Goal: Task Accomplishment & Management: Use online tool/utility

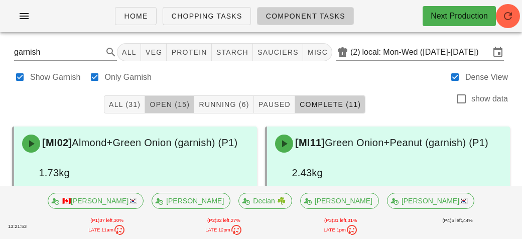
click at [161, 96] on button "Open (15)" at bounding box center [169, 104] width 49 height 18
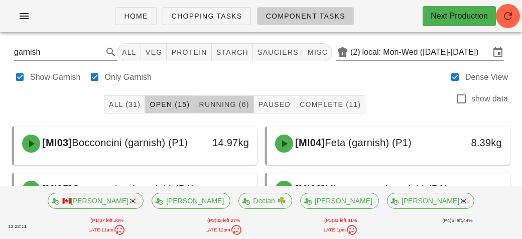
click at [205, 100] on span "Running (6)" at bounding box center [223, 104] width 51 height 8
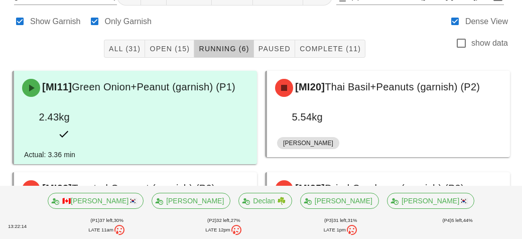
scroll to position [56, 0]
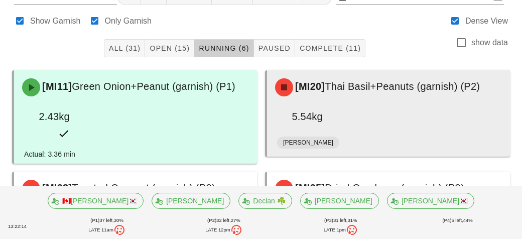
click at [320, 117] on div "5.54kg" at bounding box center [299, 116] width 48 height 16
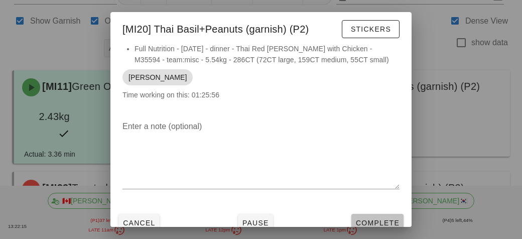
click at [357, 216] on button "Complete" at bounding box center [377, 223] width 52 height 18
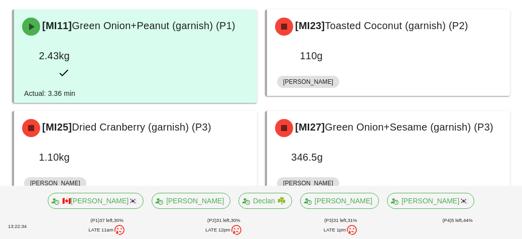
scroll to position [117, 0]
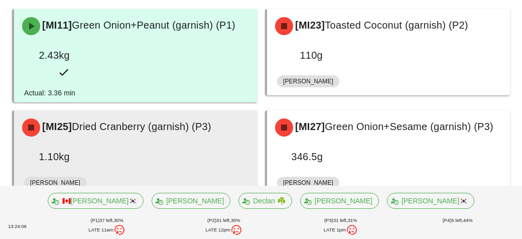
click at [109, 146] on div "[MI25] Dried Cranberry (garnish) (P3) 1.10kg" at bounding box center [135, 141] width 239 height 58
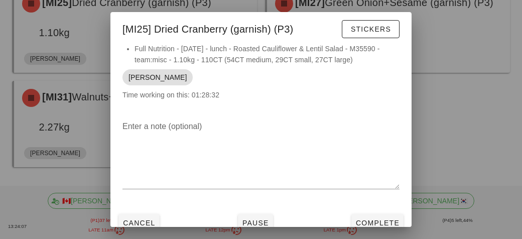
scroll to position [8, 0]
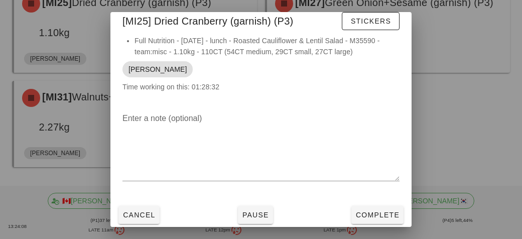
click at [37, 124] on div at bounding box center [261, 119] width 522 height 239
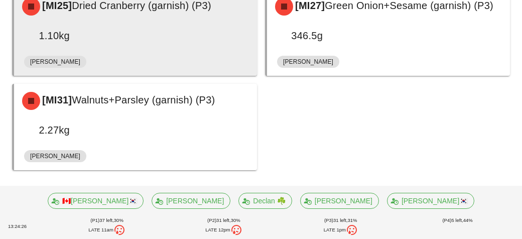
scroll to position [241, 0]
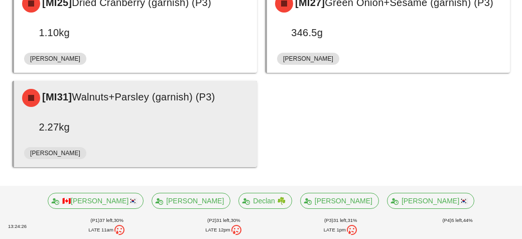
click at [195, 144] on div "[PERSON_NAME]" at bounding box center [135, 155] width 223 height 24
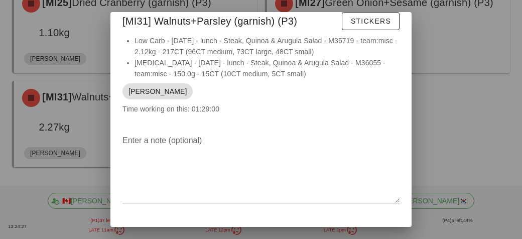
scroll to position [30, 0]
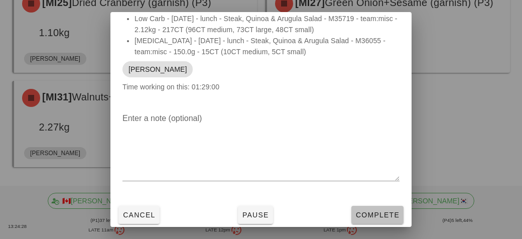
click at [388, 219] on button "Complete" at bounding box center [377, 215] width 52 height 18
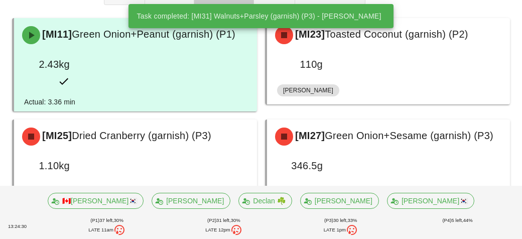
scroll to position [147, 0]
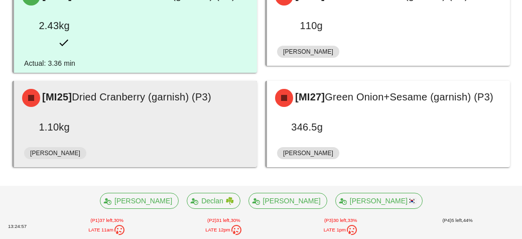
click at [105, 119] on div "[MI25] Dried Cranberry (garnish) (P3) 1.10kg" at bounding box center [135, 112] width 239 height 58
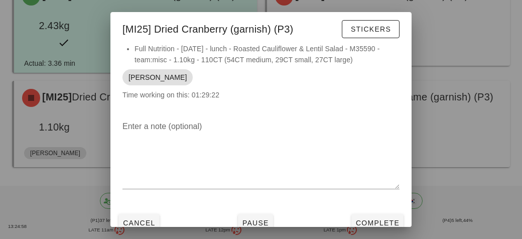
scroll to position [8, 0]
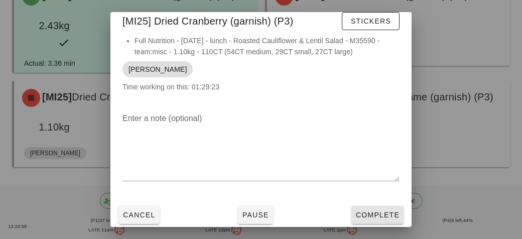
click at [366, 219] on button "Complete" at bounding box center [377, 215] width 52 height 18
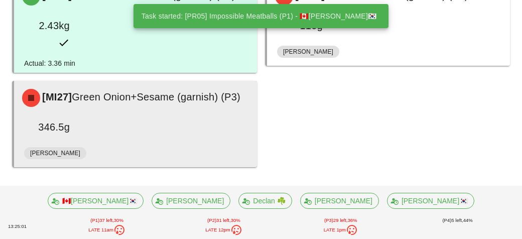
click at [81, 140] on div "[MI27] Green Onion+Sesame (garnish) (P3) 346.5g" at bounding box center [135, 112] width 239 height 58
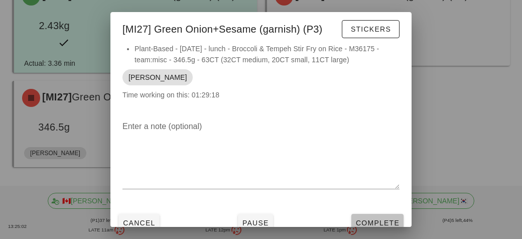
click at [366, 219] on span "Complete" at bounding box center [377, 223] width 44 height 8
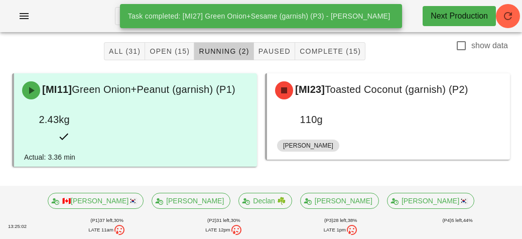
scroll to position [53, 0]
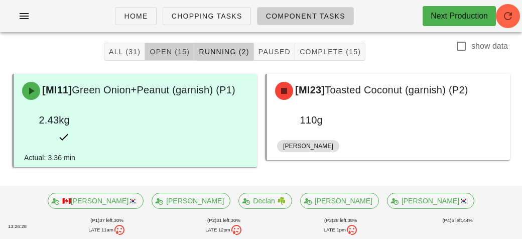
click at [152, 45] on button "Open (15)" at bounding box center [169, 52] width 49 height 18
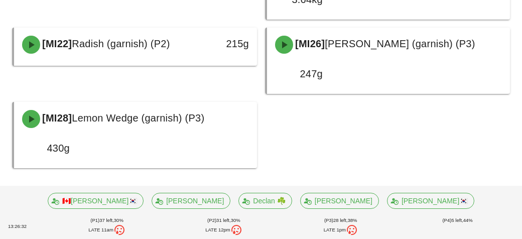
scroll to position [489, 0]
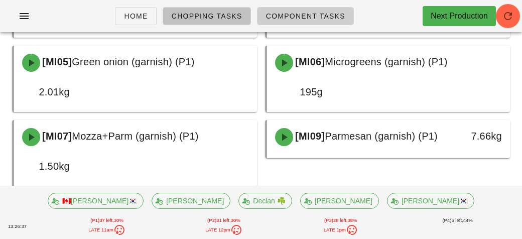
click at [178, 8] on link "Chopping Tasks" at bounding box center [207, 16] width 88 height 18
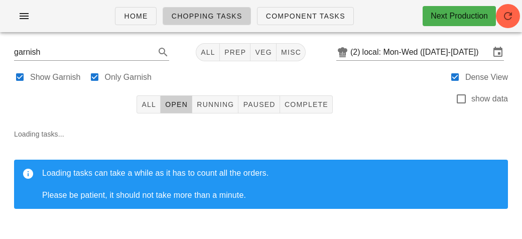
click at [72, 109] on div "All Open Running Paused Complete show data" at bounding box center [261, 104] width 510 height 32
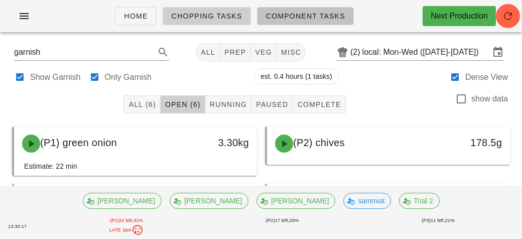
click at [277, 14] on span "Component Tasks" at bounding box center [306, 16] width 80 height 8
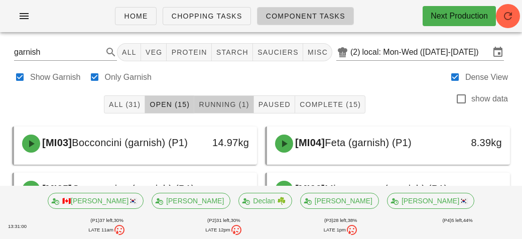
click at [209, 101] on span "Running (1)" at bounding box center [223, 104] width 51 height 8
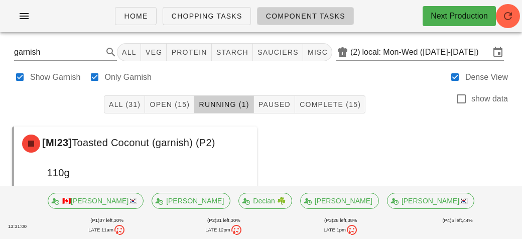
scroll to position [46, 0]
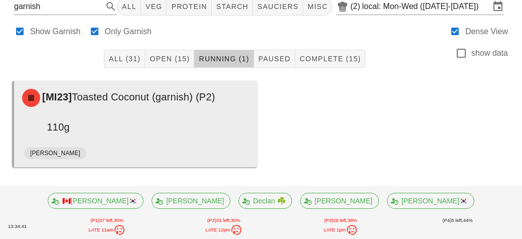
click at [139, 136] on div "[MI23] Toasted Coconut (garnish) (P2) 110g" at bounding box center [135, 112] width 239 height 58
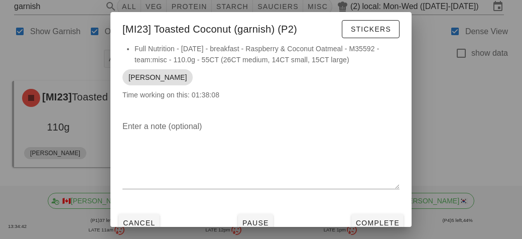
scroll to position [8, 0]
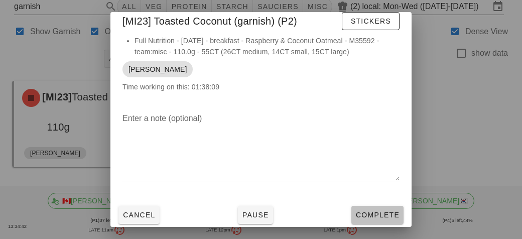
click at [376, 217] on span "Complete" at bounding box center [377, 215] width 44 height 8
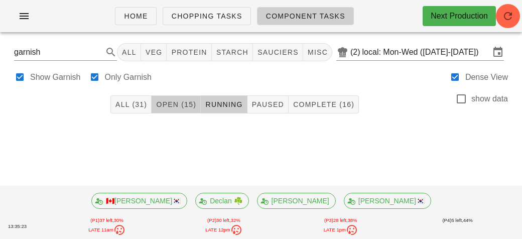
click at [175, 101] on span "Open (15)" at bounding box center [176, 104] width 41 height 8
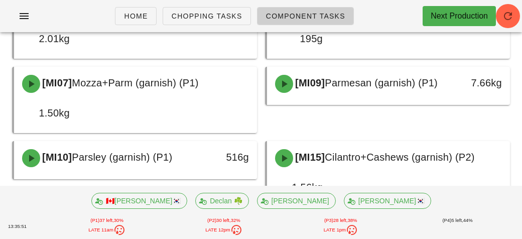
scroll to position [179, 0]
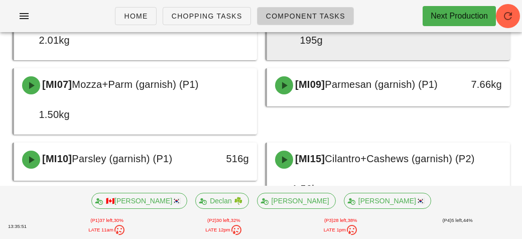
click at [318, 48] on div "195g" at bounding box center [299, 40] width 48 height 16
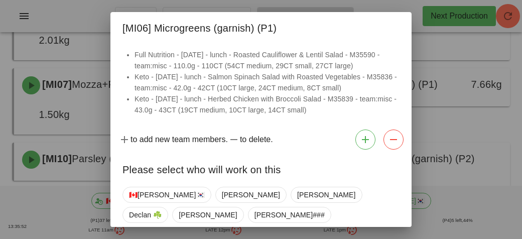
scroll to position [95, 0]
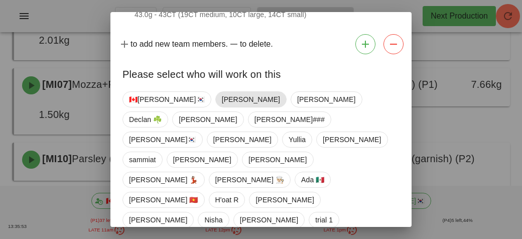
click at [222, 97] on span "[PERSON_NAME]" at bounding box center [251, 99] width 58 height 15
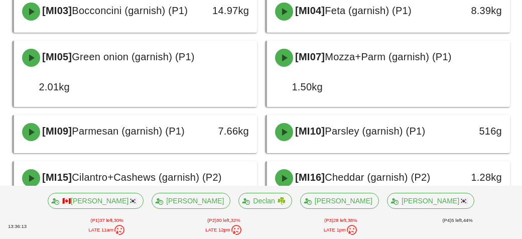
scroll to position [140, 0]
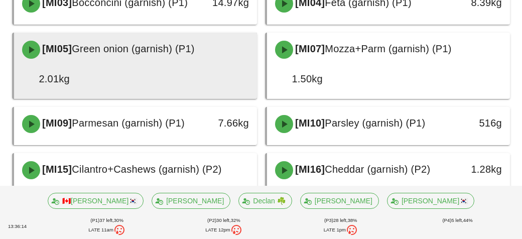
click at [136, 93] on div "[MI05] Green onion (garnish) (P1) 2.01kg" at bounding box center [135, 64] width 239 height 58
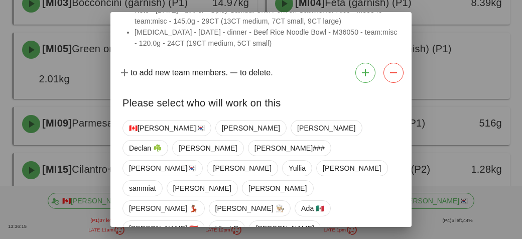
scroll to position [117, 0]
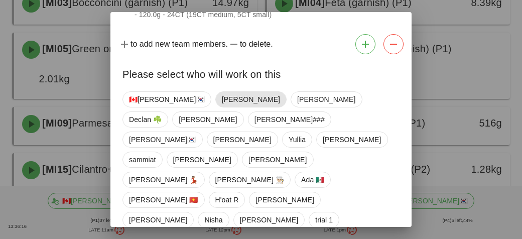
click at [222, 103] on span "[PERSON_NAME]" at bounding box center [251, 99] width 58 height 15
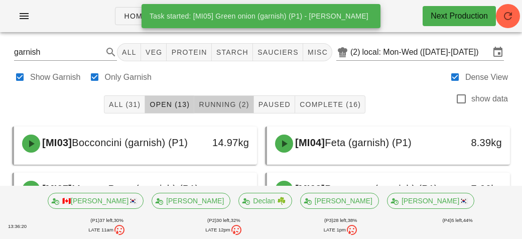
click at [206, 99] on button "Running (2)" at bounding box center [223, 104] width 59 height 18
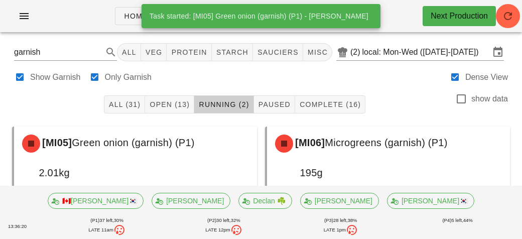
scroll to position [46, 0]
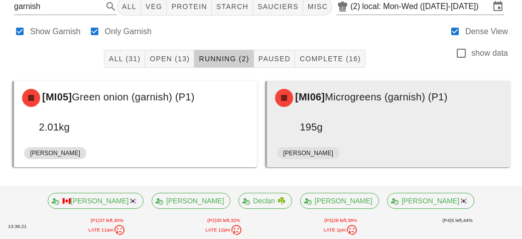
click at [311, 133] on div "195g" at bounding box center [299, 127] width 48 height 16
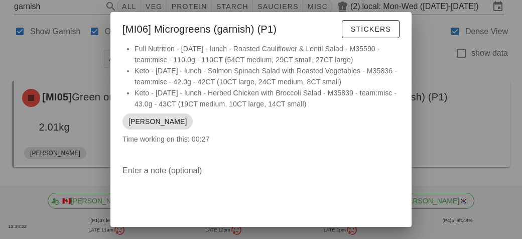
scroll to position [52, 0]
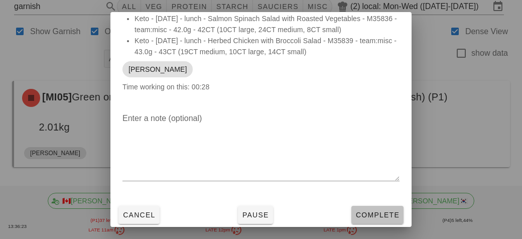
click at [370, 216] on span "Complete" at bounding box center [377, 215] width 44 height 8
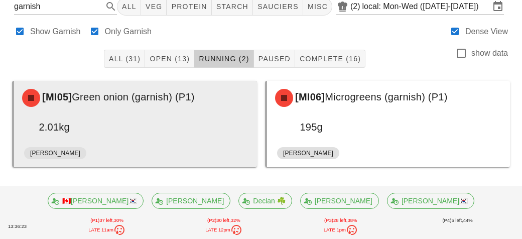
click at [142, 134] on div "[MI05] Green onion (garnish) (P1) 2.01kg" at bounding box center [135, 112] width 239 height 58
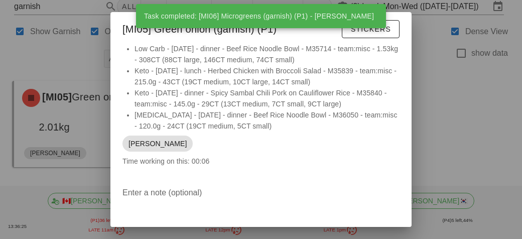
scroll to position [74, 0]
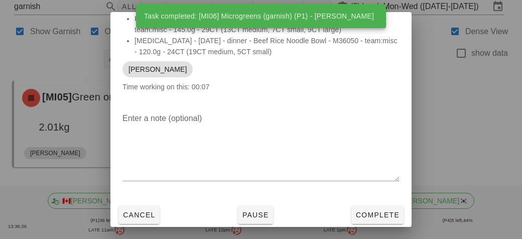
click at [58, 134] on div at bounding box center [261, 119] width 522 height 239
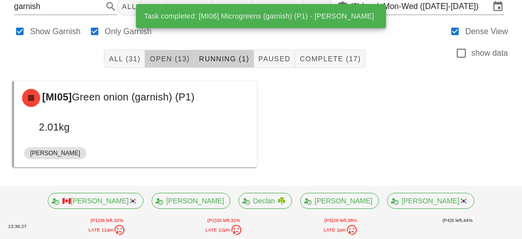
click at [177, 58] on span "Open (13)" at bounding box center [169, 59] width 41 height 8
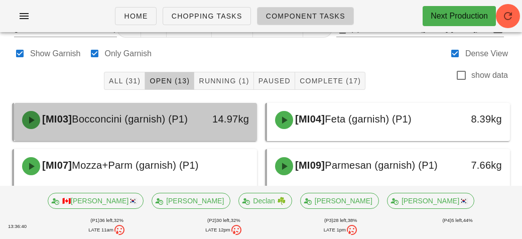
scroll to position [18, 0]
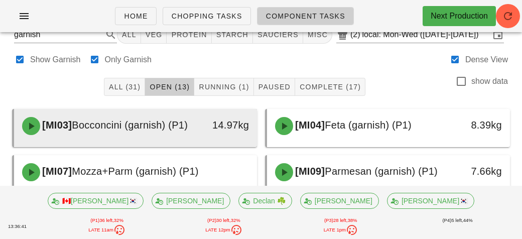
click at [45, 140] on div "[MI03] Bocconcini (garnish) (P1)" at bounding box center [105, 126] width 179 height 30
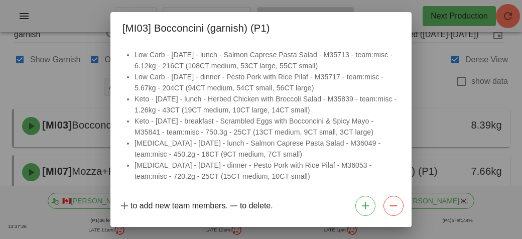
click at [496, 184] on div at bounding box center [261, 119] width 522 height 239
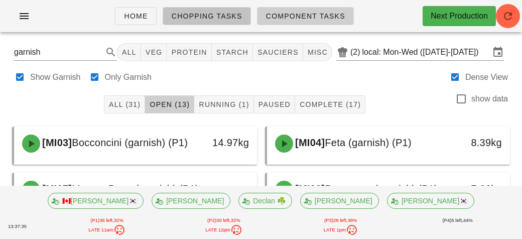
click at [211, 16] on span "Chopping Tasks" at bounding box center [206, 16] width 71 height 8
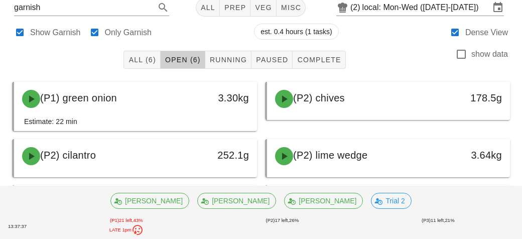
scroll to position [100, 0]
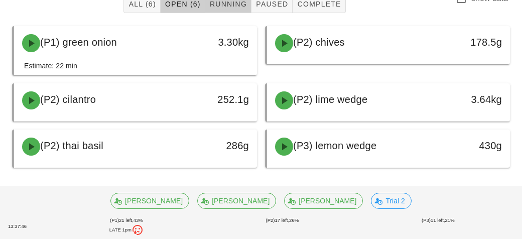
click at [220, 11] on button "Running" at bounding box center [228, 4] width 46 height 18
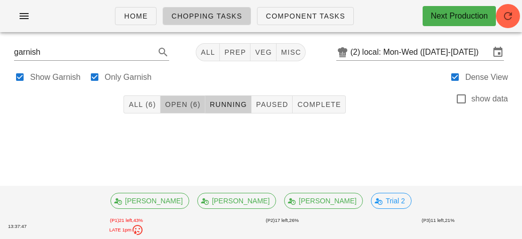
click at [188, 104] on span "Open (6)" at bounding box center [183, 104] width 36 height 8
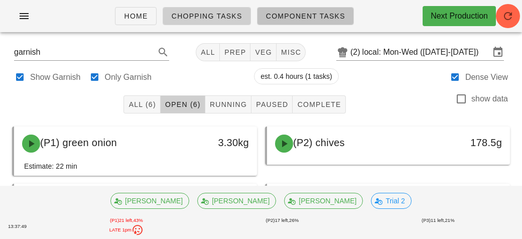
click at [305, 18] on span "Component Tasks" at bounding box center [306, 16] width 80 height 8
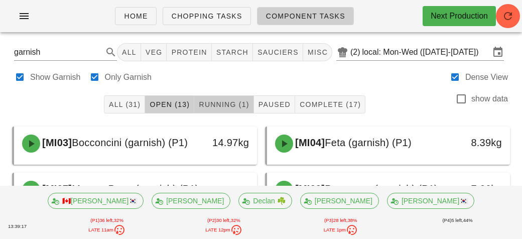
click at [222, 102] on span "Running (1)" at bounding box center [223, 104] width 51 height 8
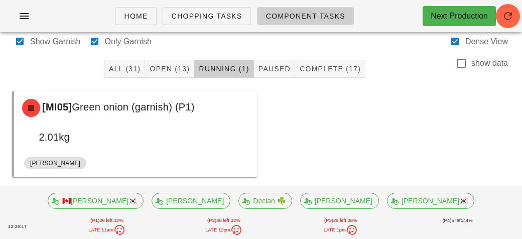
scroll to position [46, 0]
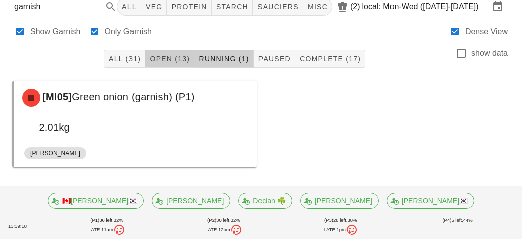
click at [164, 53] on button "Open (13)" at bounding box center [169, 59] width 49 height 18
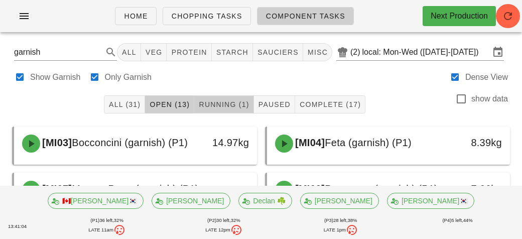
click at [216, 105] on span "Running (1)" at bounding box center [223, 104] width 51 height 8
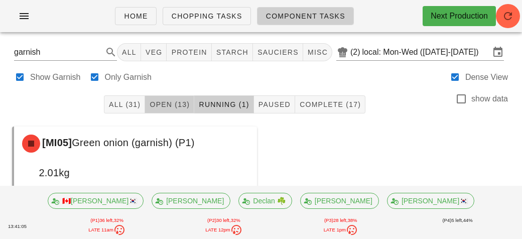
click at [187, 102] on span "Open (13)" at bounding box center [169, 104] width 41 height 8
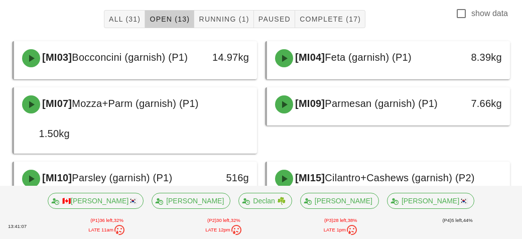
scroll to position [87, 0]
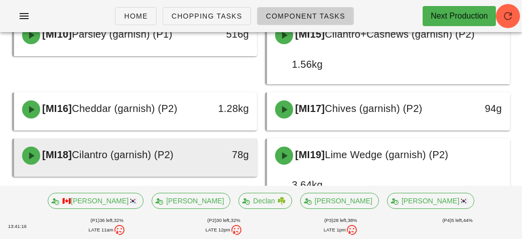
click at [23, 171] on div "[MI18] Cilantro (garnish) (P2)" at bounding box center [105, 156] width 179 height 30
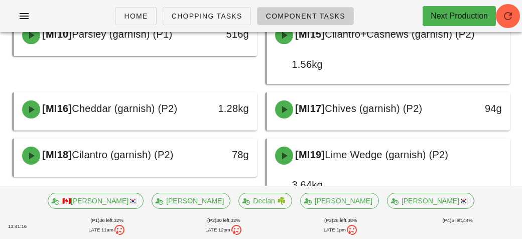
scroll to position [225, 0]
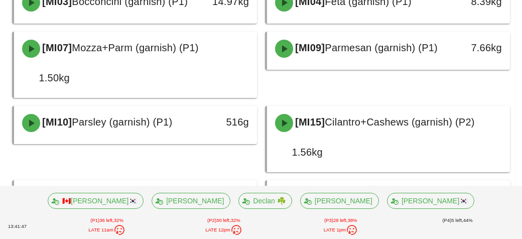
scroll to position [142, 0]
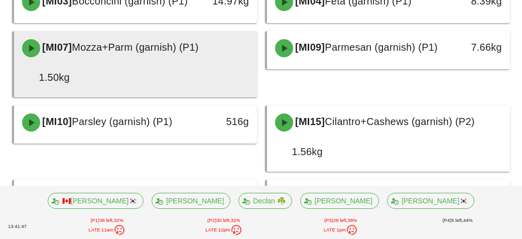
click at [60, 91] on div "1.50kg" at bounding box center [46, 77] width 60 height 28
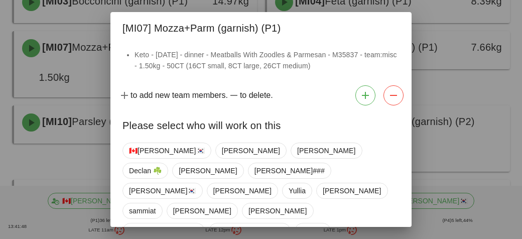
scroll to position [51, 0]
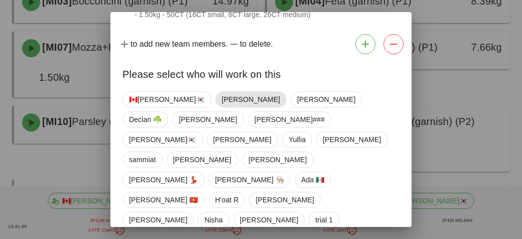
click at [222, 92] on span "[PERSON_NAME]" at bounding box center [251, 99] width 58 height 15
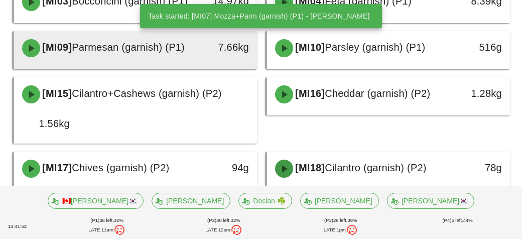
click at [141, 63] on div "[MI09] Parmesan (garnish) (P1) 7.66kg" at bounding box center [135, 48] width 239 height 30
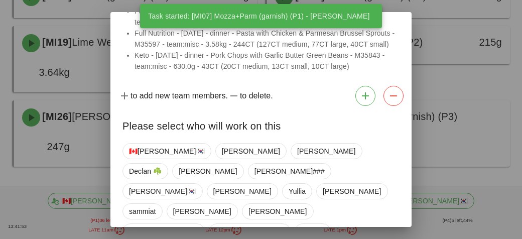
scroll to position [129, 0]
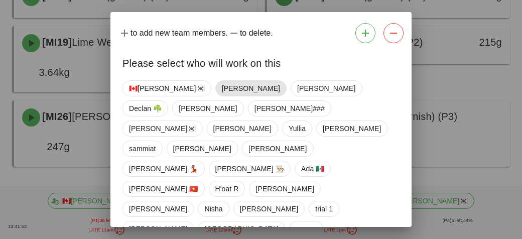
click at [222, 96] on span "[PERSON_NAME]" at bounding box center [251, 88] width 58 height 15
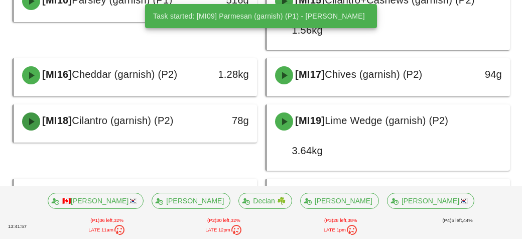
scroll to position [189, 0]
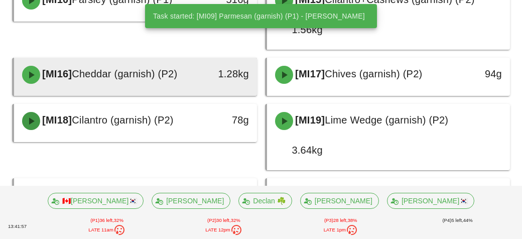
click at [146, 79] on span "Cheddar (garnish) (P2)" at bounding box center [124, 73] width 105 height 11
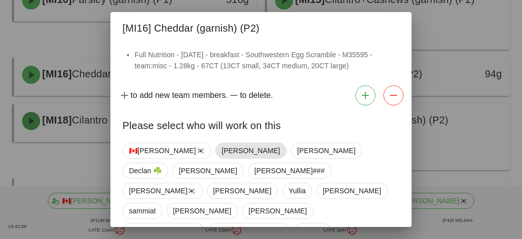
click at [222, 150] on span "[PERSON_NAME]" at bounding box center [251, 150] width 58 height 15
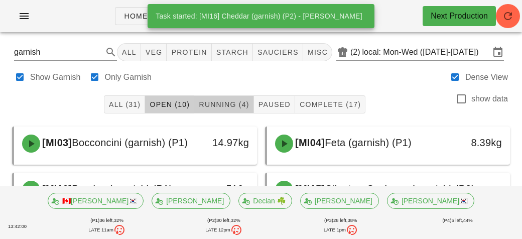
click at [223, 99] on button "Running (4)" at bounding box center [223, 104] width 59 height 18
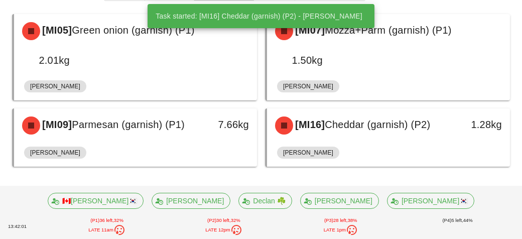
scroll to position [140, 0]
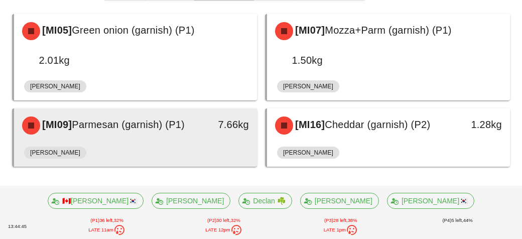
click at [195, 110] on div "[MI09] Parmesan (garnish) (P1)" at bounding box center [105, 125] width 179 height 30
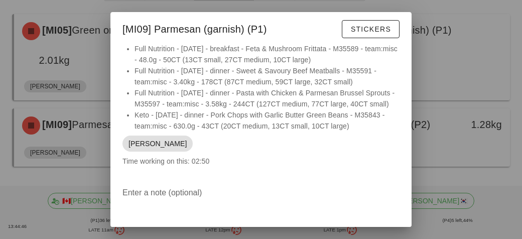
scroll to position [85, 0]
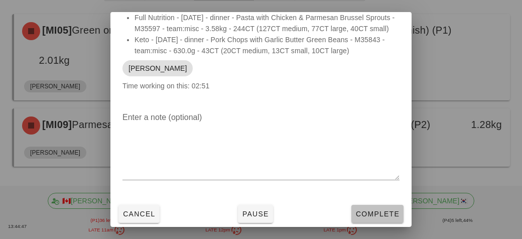
click at [358, 221] on button "Complete" at bounding box center [377, 214] width 52 height 18
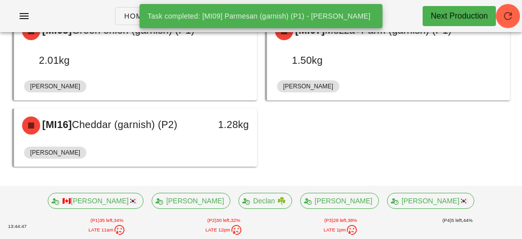
scroll to position [112, 0]
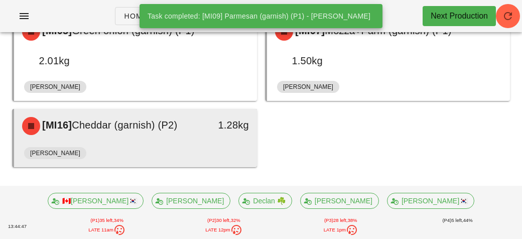
click at [198, 139] on div "1.28kg" at bounding box center [225, 126] width 60 height 30
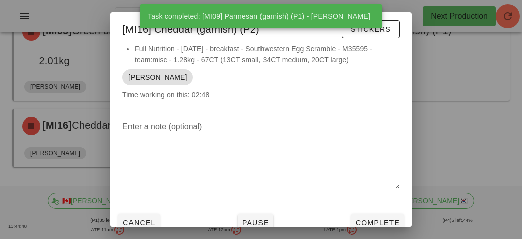
scroll to position [8, 0]
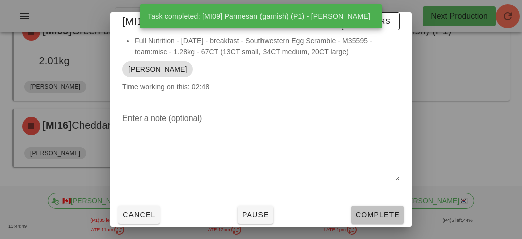
click at [357, 212] on span "Complete" at bounding box center [377, 215] width 44 height 8
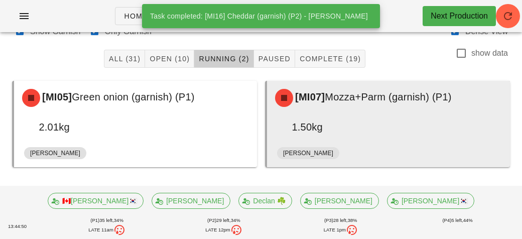
click at [365, 131] on div "[MI07] Mozza+Parm (garnish) (P1) 1.50kg" at bounding box center [388, 112] width 239 height 58
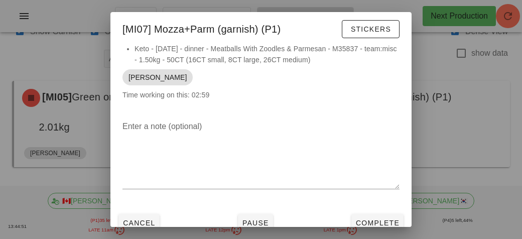
scroll to position [8, 0]
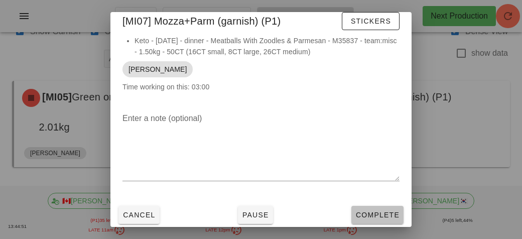
click at [371, 208] on button "Complete" at bounding box center [377, 215] width 52 height 18
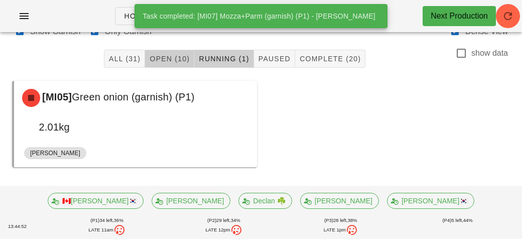
click at [175, 61] on span "Open (10)" at bounding box center [169, 59] width 41 height 8
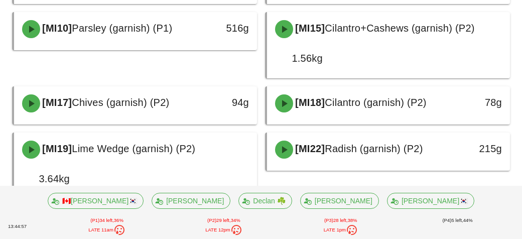
scroll to position [163, 0]
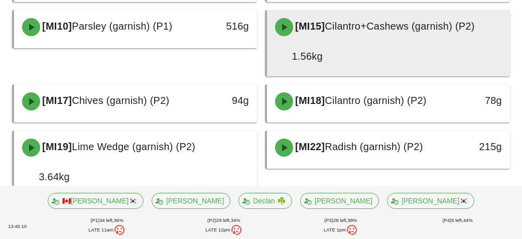
click at [338, 70] on div "[MI15] Cilantro+Cashews (garnish) (P2) 1.56kg" at bounding box center [388, 41] width 239 height 58
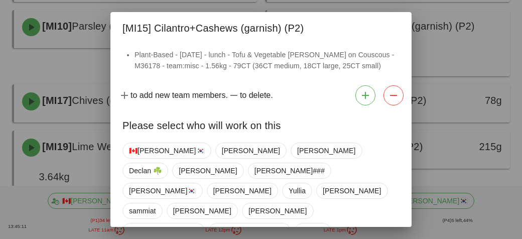
scroll to position [51, 0]
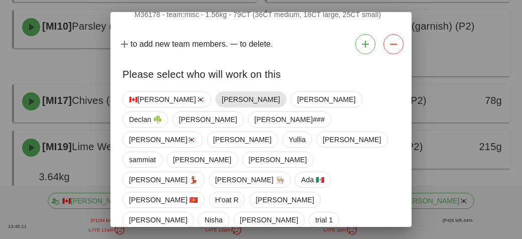
click at [222, 96] on span "[PERSON_NAME]" at bounding box center [251, 99] width 58 height 15
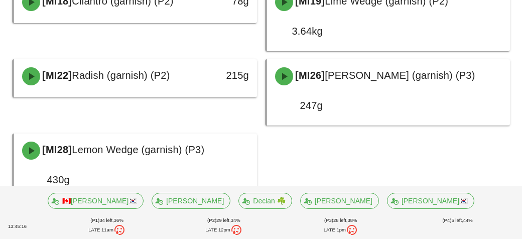
scroll to position [234, 0]
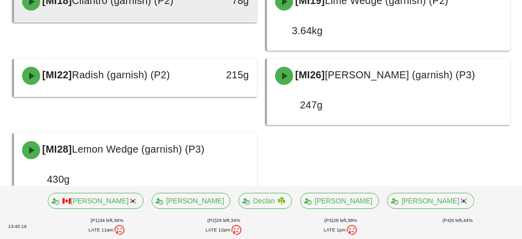
click at [121, 6] on span "Cilantro (garnish) (P2)" at bounding box center [122, 0] width 101 height 11
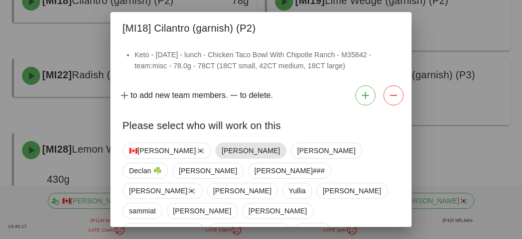
click at [222, 145] on span "[PERSON_NAME]" at bounding box center [251, 150] width 58 height 15
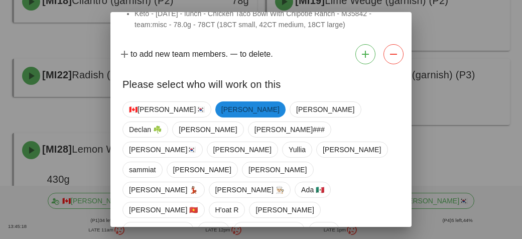
scroll to position [51, 0]
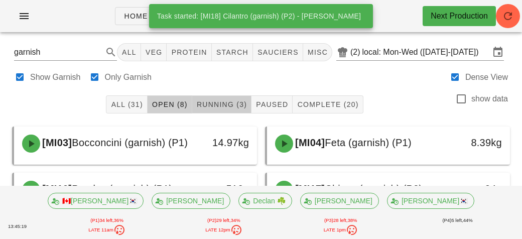
click at [212, 103] on span "Running (3)" at bounding box center [221, 104] width 51 height 8
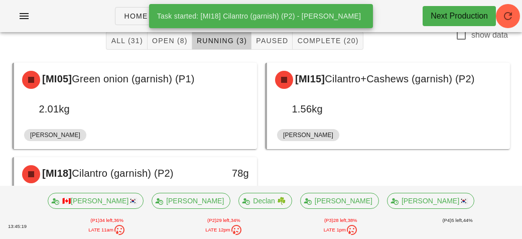
scroll to position [112, 0]
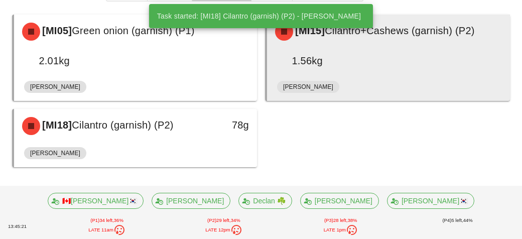
click at [341, 77] on div "[PERSON_NAME]" at bounding box center [388, 89] width 223 height 24
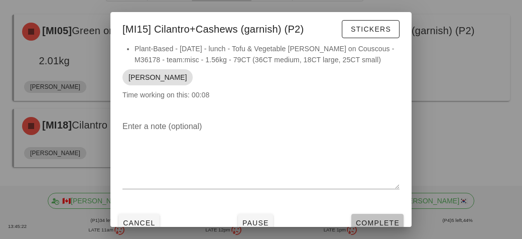
click at [367, 215] on button "Complete" at bounding box center [377, 223] width 52 height 18
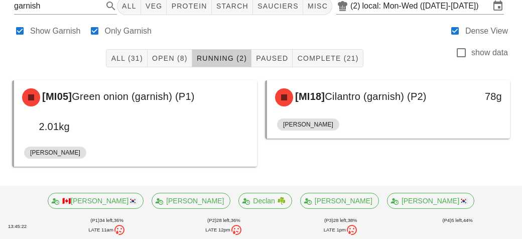
scroll to position [46, 0]
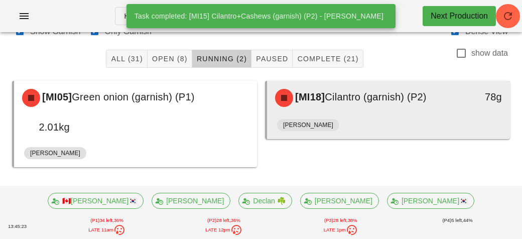
click at [334, 111] on div "[MI18] Cilantro (garnish) (P2)" at bounding box center [358, 98] width 179 height 30
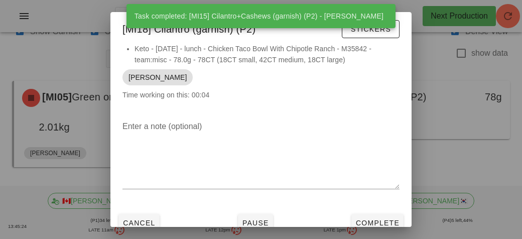
scroll to position [8, 0]
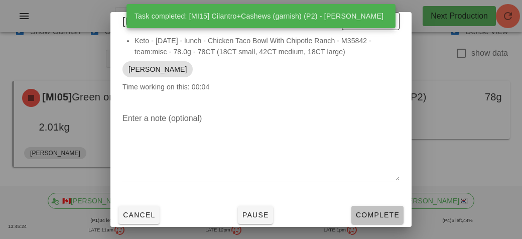
click at [363, 211] on span "Complete" at bounding box center [377, 215] width 44 height 8
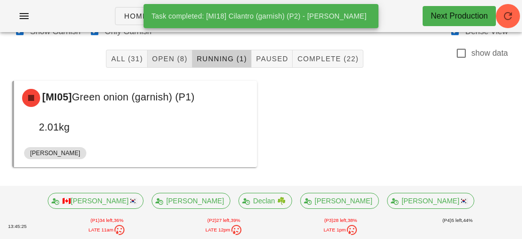
click at [169, 57] on span "Open (8)" at bounding box center [170, 59] width 36 height 8
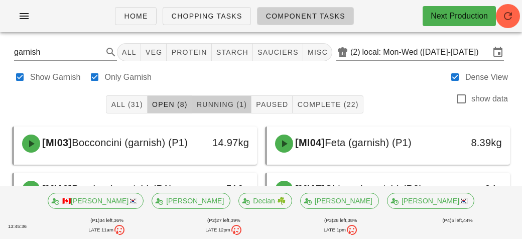
click at [209, 102] on span "Running (1)" at bounding box center [221, 104] width 51 height 8
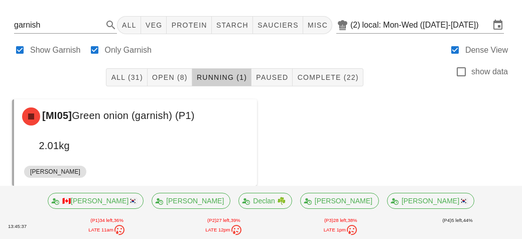
scroll to position [46, 0]
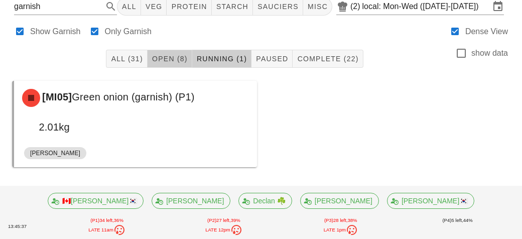
click at [169, 65] on button "Open (8)" at bounding box center [170, 59] width 45 height 18
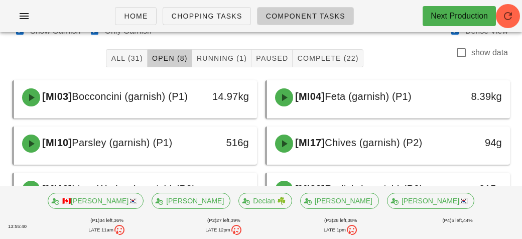
scroll to position [220, 0]
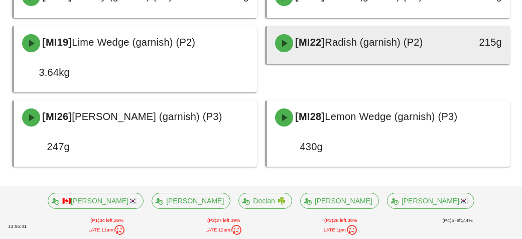
click at [312, 47] on span "[MI22]" at bounding box center [309, 42] width 32 height 11
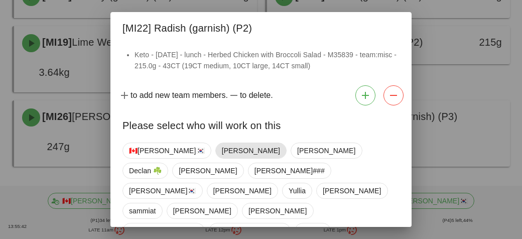
click at [222, 154] on span "[PERSON_NAME]" at bounding box center [251, 150] width 58 height 15
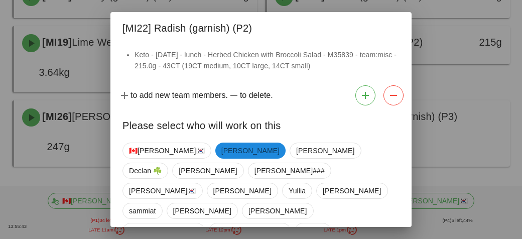
scroll to position [51, 0]
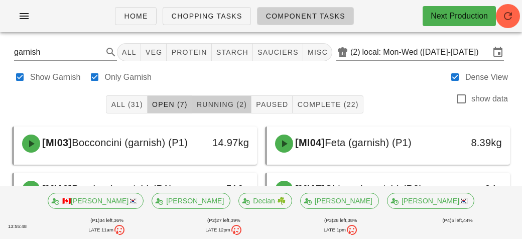
click at [217, 107] on span "Running (2)" at bounding box center [221, 104] width 51 height 8
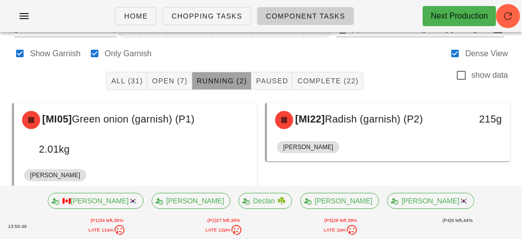
scroll to position [46, 0]
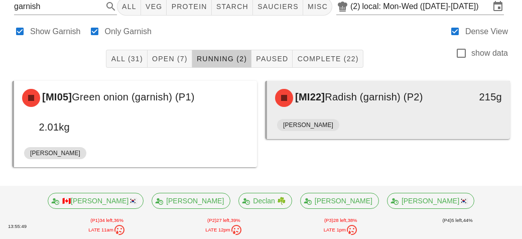
click at [341, 109] on div "[MI22] Radish (garnish) (P2)" at bounding box center [358, 98] width 179 height 30
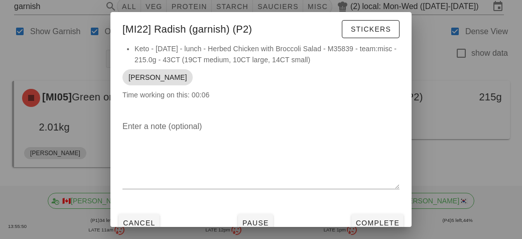
scroll to position [8, 0]
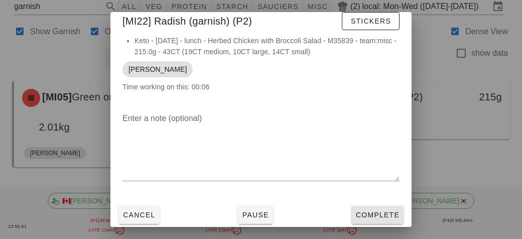
click at [385, 222] on button "Complete" at bounding box center [377, 215] width 52 height 18
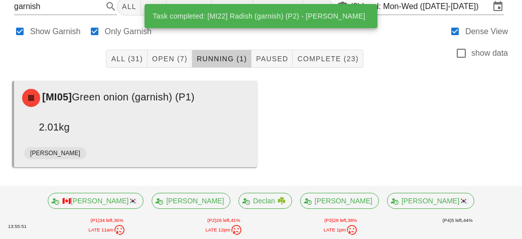
click at [121, 136] on div "[MI05] Green onion (garnish) (P1) 2.01kg" at bounding box center [135, 112] width 239 height 58
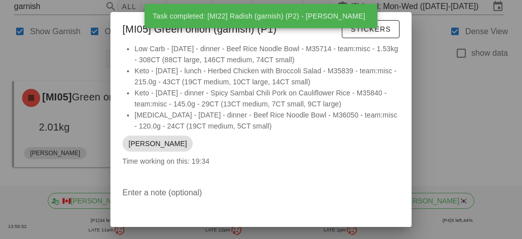
scroll to position [74, 0]
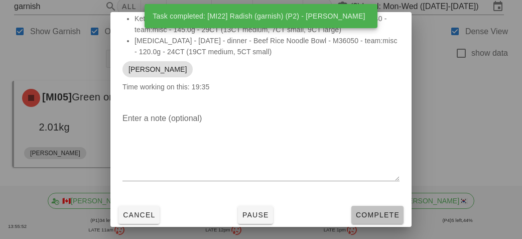
click at [370, 220] on button "Complete" at bounding box center [377, 215] width 52 height 18
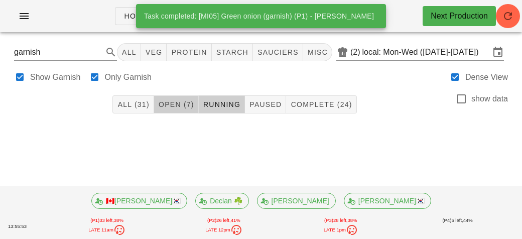
click at [175, 106] on span "Open (7)" at bounding box center [176, 104] width 36 height 8
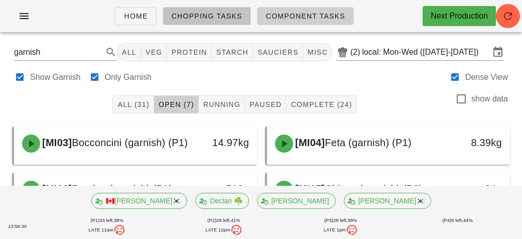
click at [201, 13] on span "Chopping Tasks" at bounding box center [206, 16] width 71 height 8
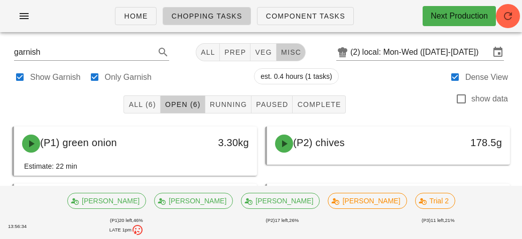
click at [295, 53] on span "misc" at bounding box center [291, 52] width 21 height 8
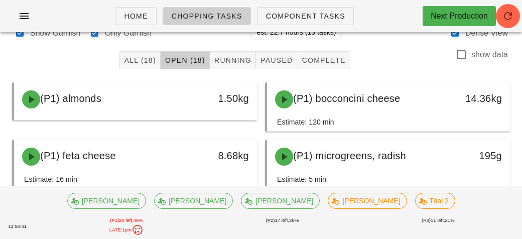
scroll to position [41, 0]
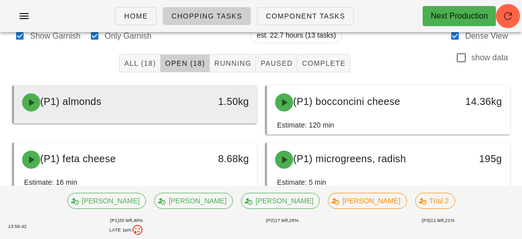
click at [124, 109] on div "(P1) almonds" at bounding box center [105, 102] width 179 height 30
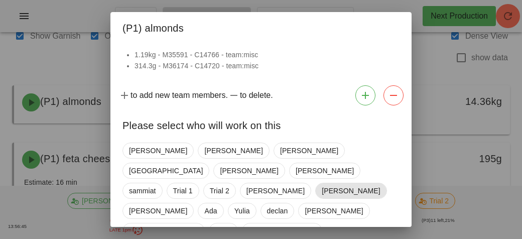
click at [322, 183] on span "[PERSON_NAME]" at bounding box center [351, 190] width 58 height 15
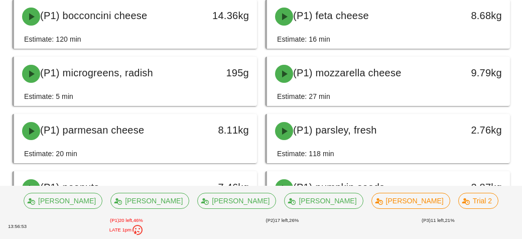
scroll to position [128, 0]
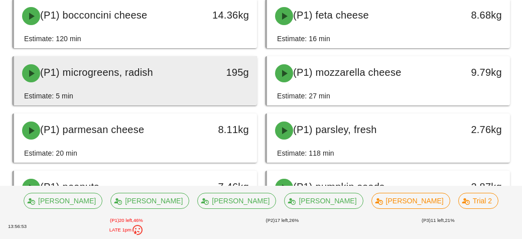
click at [113, 84] on div "(P1) microgreens, radish" at bounding box center [105, 73] width 179 height 30
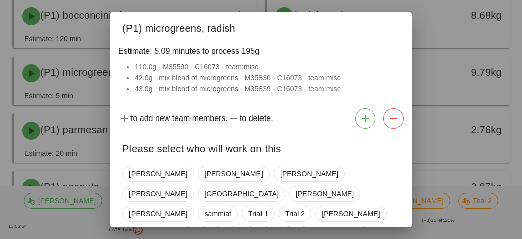
scroll to position [54, 0]
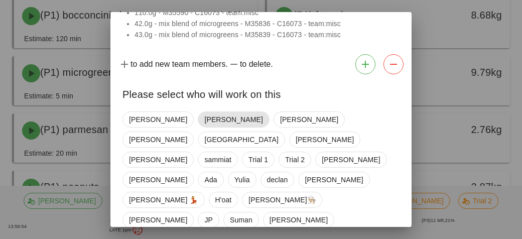
click at [204, 115] on span "[PERSON_NAME]" at bounding box center [233, 119] width 58 height 15
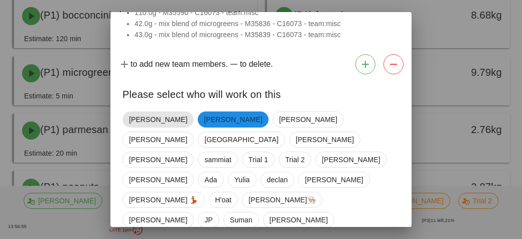
click at [131, 119] on span "[PERSON_NAME]" at bounding box center [158, 119] width 58 height 15
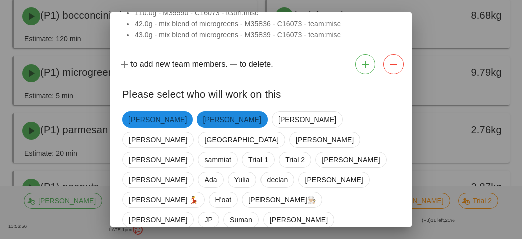
click at [203, 116] on span "[PERSON_NAME]" at bounding box center [232, 119] width 58 height 16
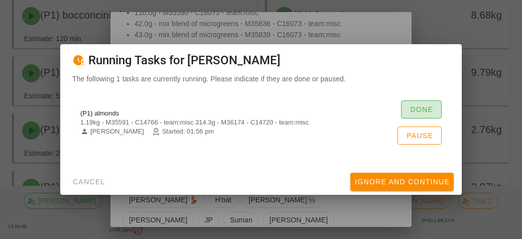
click at [410, 115] on button "Done" at bounding box center [421, 109] width 41 height 18
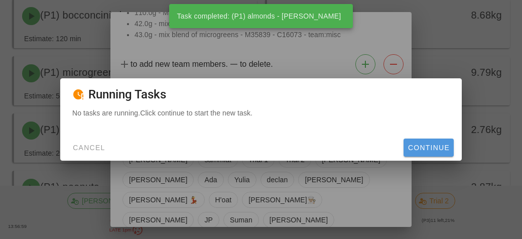
click at [419, 154] on button "Continue" at bounding box center [429, 148] width 50 height 18
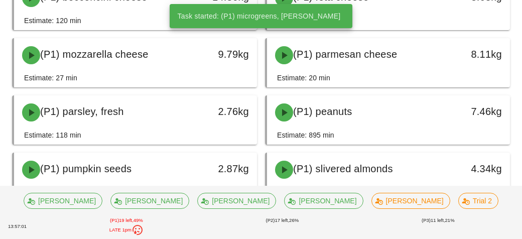
scroll to position [162, 0]
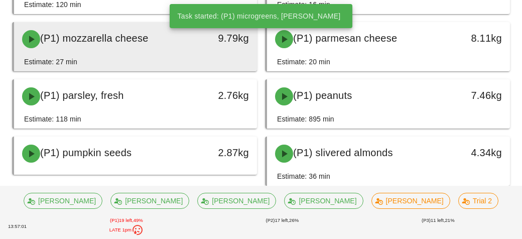
click at [118, 40] on span "(P1) mozzarella cheese" at bounding box center [94, 38] width 108 height 11
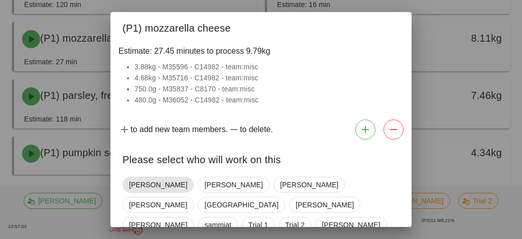
click at [143, 189] on span "[PERSON_NAME]" at bounding box center [158, 184] width 58 height 15
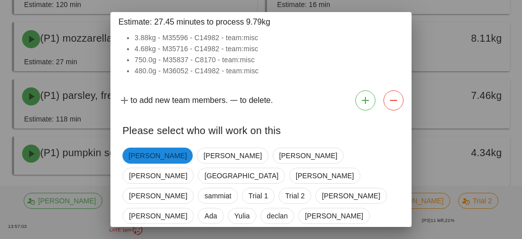
scroll to position [65, 0]
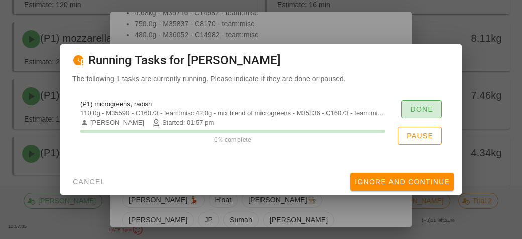
click at [411, 111] on span "Done" at bounding box center [422, 109] width 24 height 8
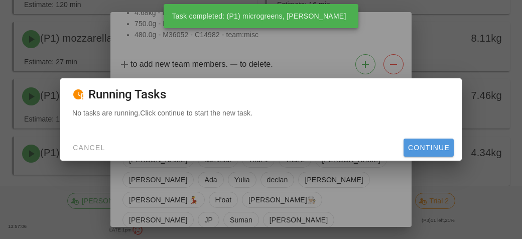
click at [408, 148] on span "Continue" at bounding box center [429, 148] width 42 height 8
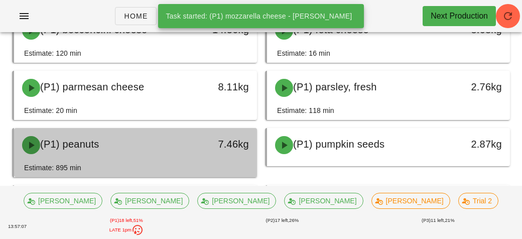
scroll to position [112, 0]
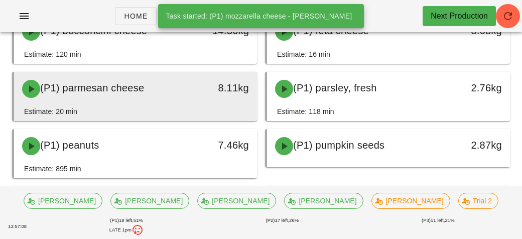
click at [125, 89] on span "(P1) parmesan cheese" at bounding box center [92, 87] width 104 height 11
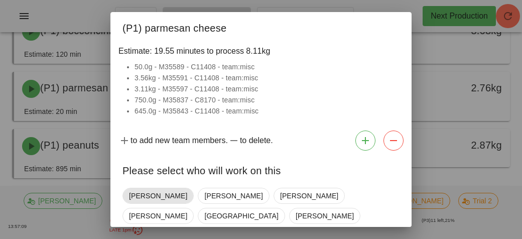
click at [132, 198] on span "[PERSON_NAME]" at bounding box center [158, 195] width 58 height 15
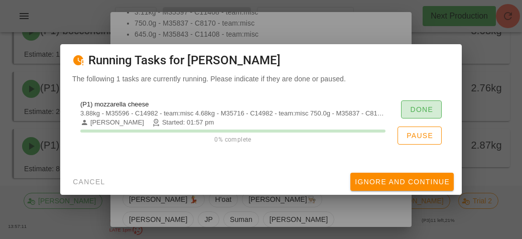
click at [415, 108] on span "Done" at bounding box center [422, 109] width 24 height 8
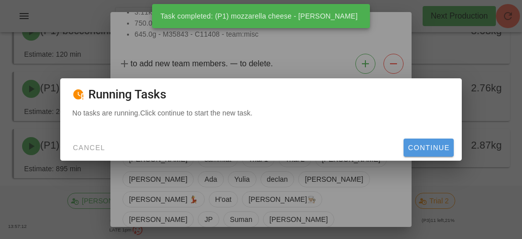
click at [416, 144] on span "Continue" at bounding box center [429, 148] width 42 height 8
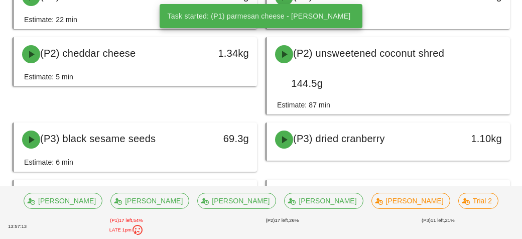
scroll to position [368, 0]
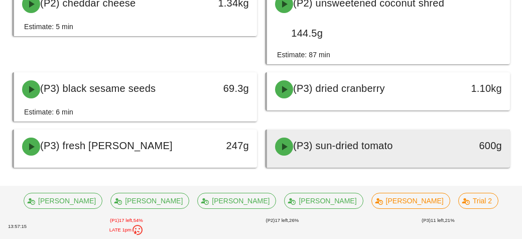
click at [317, 144] on span "(P3) sun-dried tomato" at bounding box center [343, 145] width 100 height 11
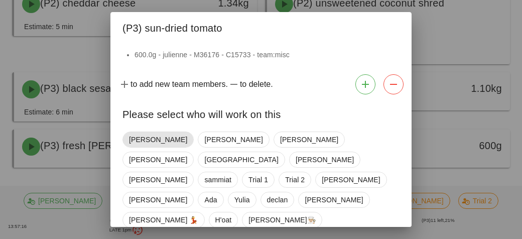
click at [140, 133] on span "[PERSON_NAME]" at bounding box center [158, 139] width 58 height 15
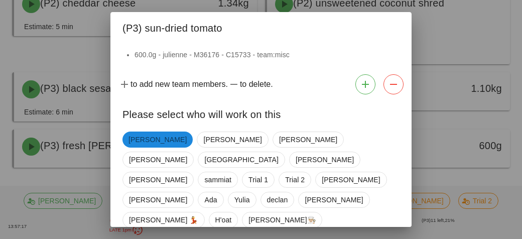
scroll to position [20, 0]
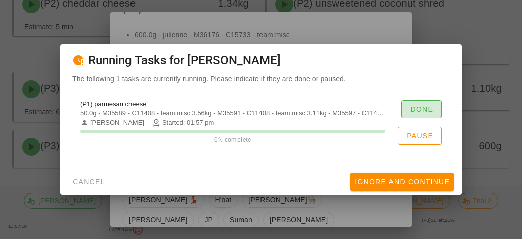
click at [412, 111] on span "Done" at bounding box center [422, 109] width 24 height 8
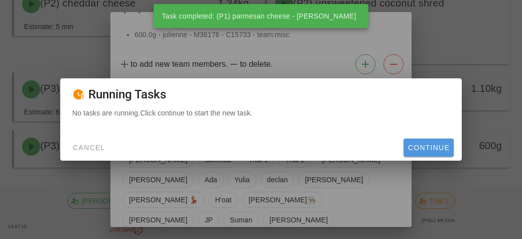
click at [422, 144] on span "Continue" at bounding box center [429, 148] width 42 height 8
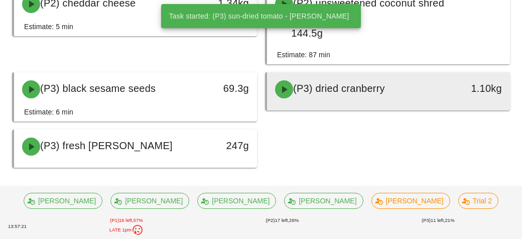
click at [308, 97] on div "(P3) dried cranberry" at bounding box center [358, 89] width 179 height 30
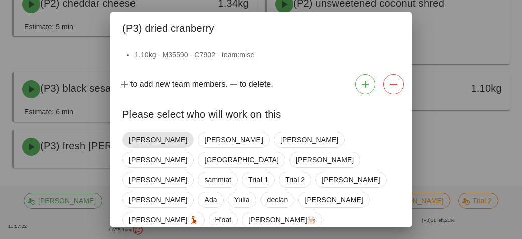
click at [141, 141] on span "[PERSON_NAME]" at bounding box center [158, 139] width 58 height 15
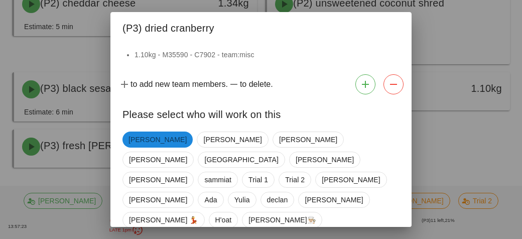
scroll to position [20, 0]
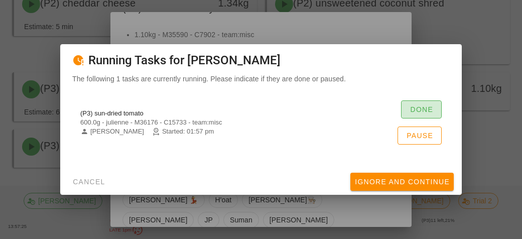
click at [415, 112] on span "Done" at bounding box center [422, 109] width 24 height 8
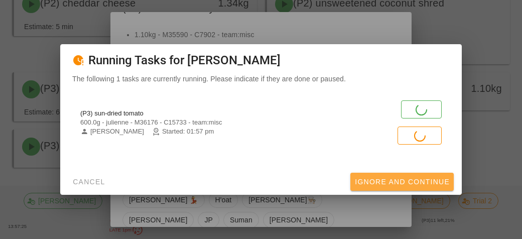
click at [362, 178] on span "Ignore And Continue" at bounding box center [401, 182] width 95 height 8
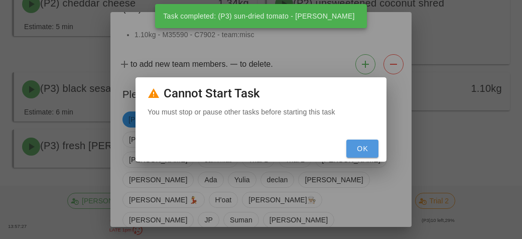
click at [356, 144] on button "OK" at bounding box center [362, 149] width 32 height 18
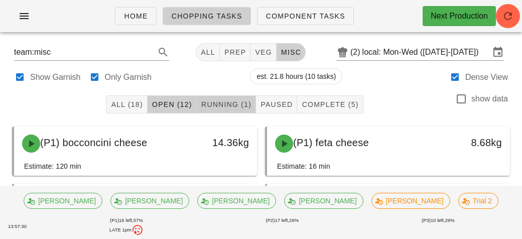
click at [205, 103] on span "Running (1)" at bounding box center [226, 104] width 51 height 8
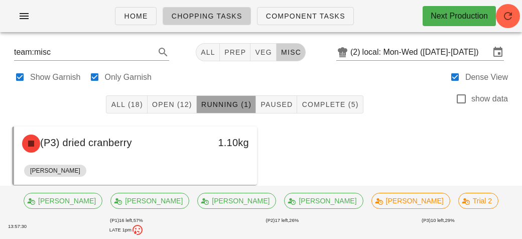
scroll to position [18, 0]
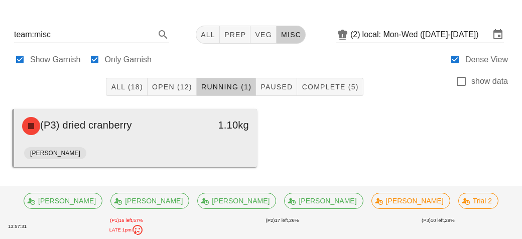
click at [187, 128] on div "(P3) dried cranberry" at bounding box center [105, 126] width 179 height 30
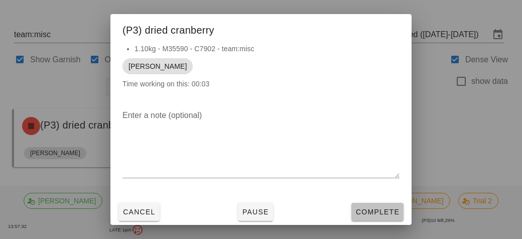
click at [385, 218] on button "Complete" at bounding box center [377, 212] width 52 height 18
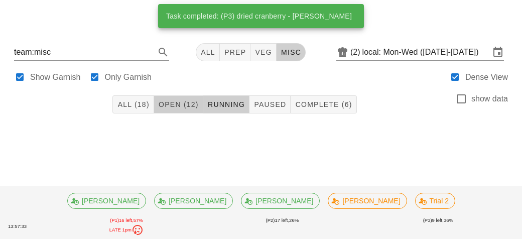
click at [173, 106] on span "Open (12)" at bounding box center [178, 104] width 41 height 8
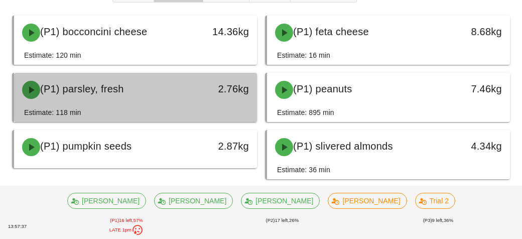
scroll to position [112, 0]
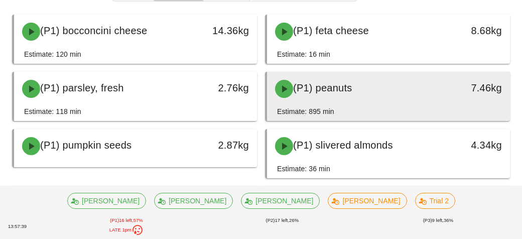
click at [321, 108] on div "Estimate: 895 min" at bounding box center [305, 111] width 57 height 11
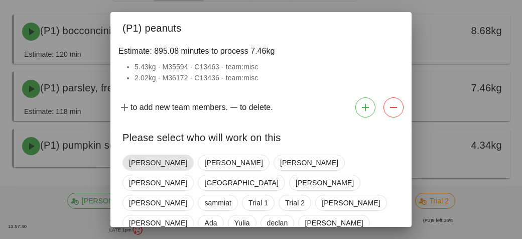
click at [136, 163] on span "[PERSON_NAME]" at bounding box center [158, 162] width 58 height 15
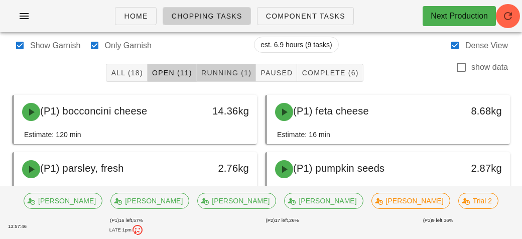
click at [206, 73] on span "Running (1)" at bounding box center [226, 73] width 51 height 8
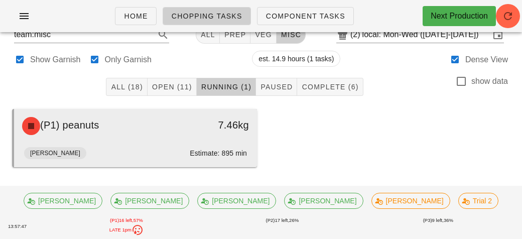
click at [168, 127] on div "(P1) peanuts" at bounding box center [105, 126] width 179 height 30
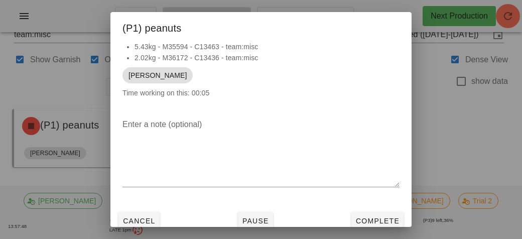
scroll to position [6, 0]
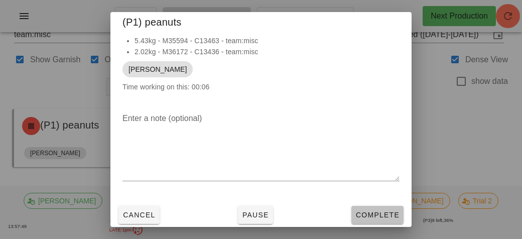
click at [371, 212] on span "Complete" at bounding box center [377, 215] width 44 height 8
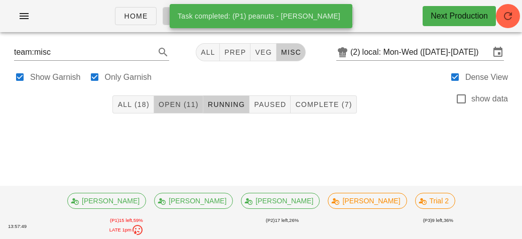
click at [178, 111] on button "Open (11)" at bounding box center [178, 104] width 49 height 18
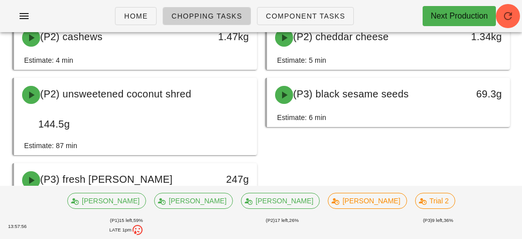
scroll to position [277, 0]
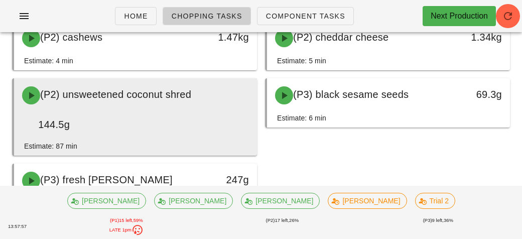
click at [143, 117] on div "(P2) unsweetened coconut shred 144.5g" at bounding box center [135, 109] width 239 height 58
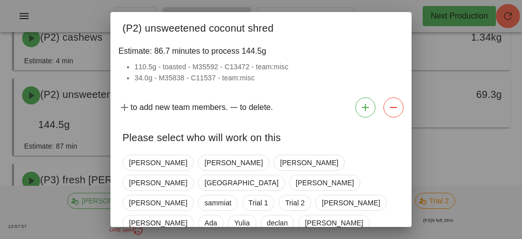
scroll to position [312, 0]
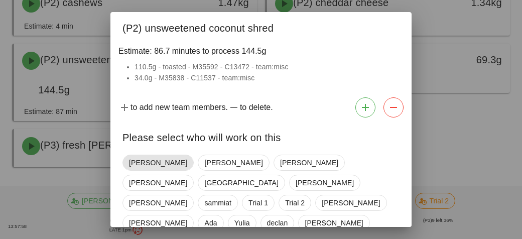
click at [134, 163] on span "[PERSON_NAME]" at bounding box center [158, 162] width 58 height 15
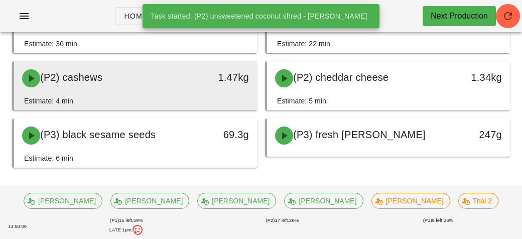
click at [161, 88] on div "(P2) cashews" at bounding box center [105, 78] width 179 height 30
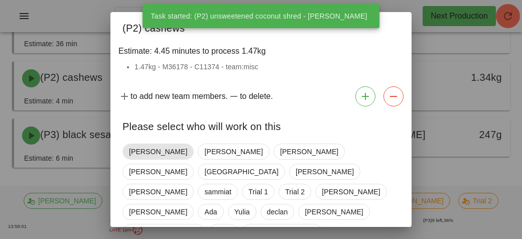
click at [132, 145] on span "[PERSON_NAME]" at bounding box center [158, 151] width 58 height 15
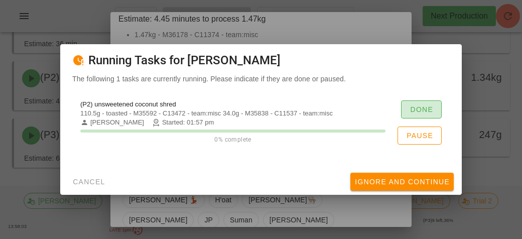
click at [410, 108] on span "Done" at bounding box center [422, 109] width 24 height 8
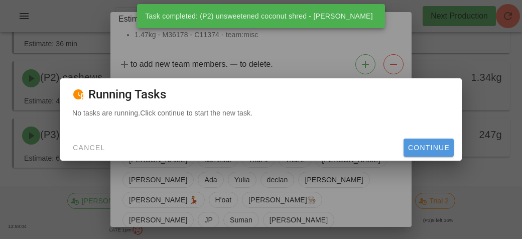
click at [418, 150] on span "Continue" at bounding box center [429, 148] width 42 height 8
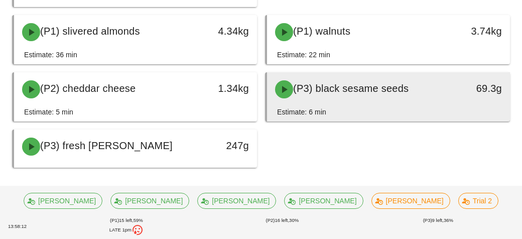
click at [315, 96] on div "(P3) black sesame seeds" at bounding box center [358, 89] width 179 height 30
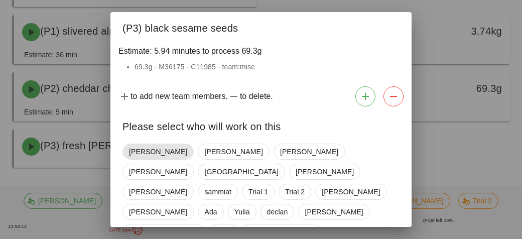
click at [132, 152] on span "[PERSON_NAME]" at bounding box center [158, 151] width 58 height 15
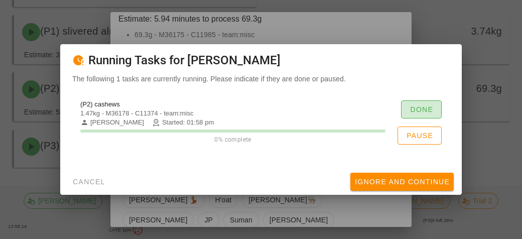
click at [413, 105] on span "Done" at bounding box center [422, 109] width 24 height 8
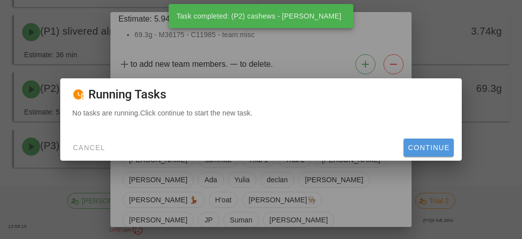
click at [413, 151] on span "Continue" at bounding box center [429, 148] width 42 height 8
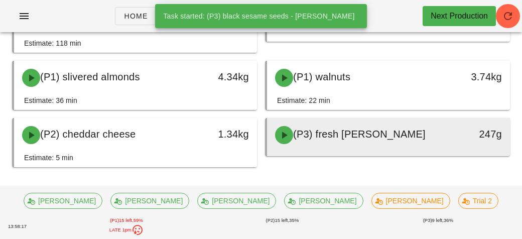
click at [318, 143] on div "(P3) fresh [PERSON_NAME]" at bounding box center [358, 135] width 179 height 30
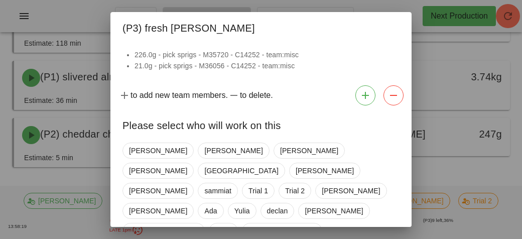
click at [69, 109] on div at bounding box center [261, 119] width 522 height 239
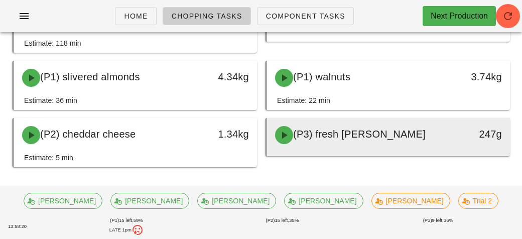
click at [308, 146] on div "(P3) fresh [PERSON_NAME]" at bounding box center [358, 135] width 179 height 30
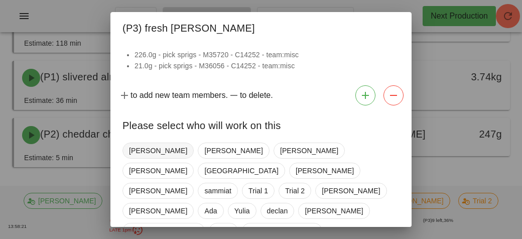
click at [127, 155] on span "[PERSON_NAME]" at bounding box center [157, 151] width 71 height 16
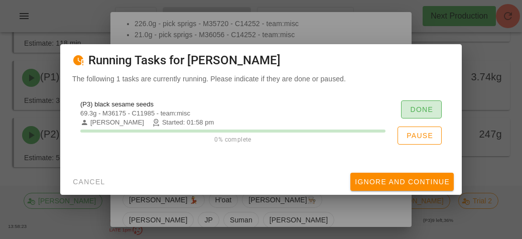
click at [405, 109] on button "Done" at bounding box center [421, 109] width 41 height 18
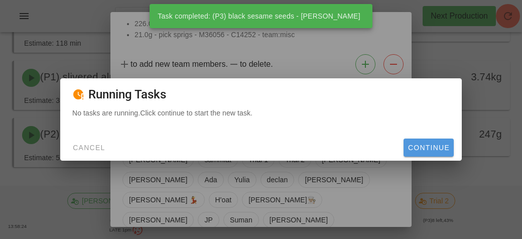
click at [417, 149] on span "Continue" at bounding box center [429, 148] width 42 height 8
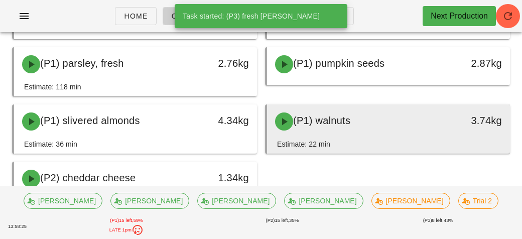
click at [300, 135] on div "(P1) walnuts" at bounding box center [358, 121] width 179 height 30
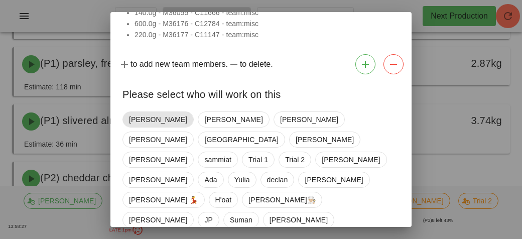
click at [132, 123] on span "[PERSON_NAME]" at bounding box center [158, 119] width 58 height 15
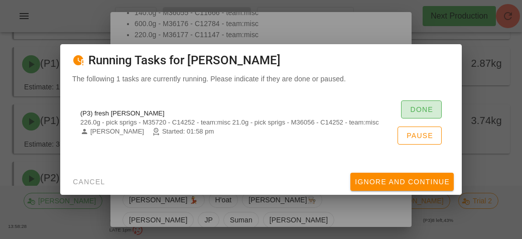
click at [408, 113] on button "Done" at bounding box center [421, 109] width 41 height 18
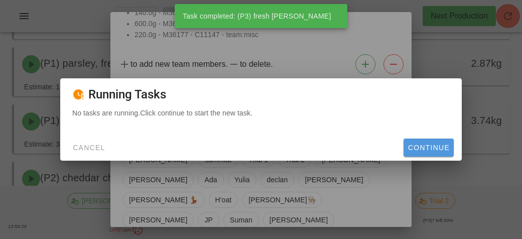
click at [411, 147] on span "Continue" at bounding box center [429, 148] width 42 height 8
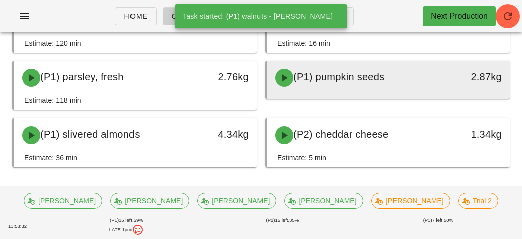
click at [314, 83] on div "(P1) pumpkin seeds" at bounding box center [358, 78] width 179 height 30
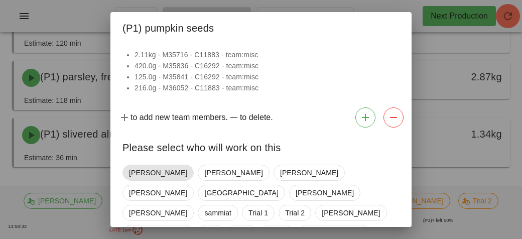
click at [132, 174] on span "[PERSON_NAME]" at bounding box center [158, 172] width 58 height 15
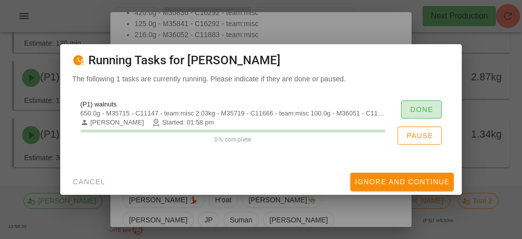
click at [417, 111] on span "Done" at bounding box center [422, 109] width 24 height 8
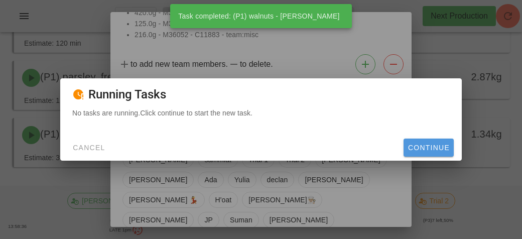
click at [421, 152] on button "Continue" at bounding box center [429, 148] width 50 height 18
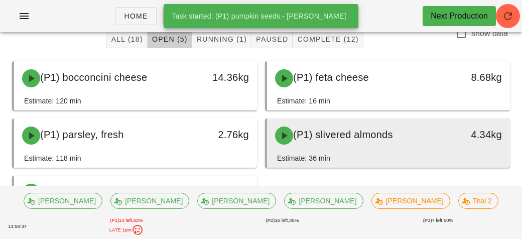
click at [299, 157] on div "Estimate: 36 min" at bounding box center [303, 158] width 53 height 11
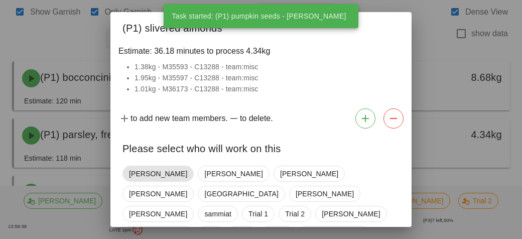
click at [142, 169] on span "[PERSON_NAME]" at bounding box center [158, 173] width 58 height 15
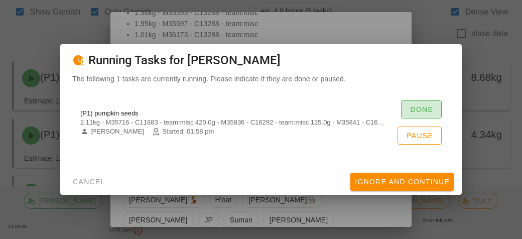
click at [416, 109] on span "Done" at bounding box center [422, 109] width 24 height 8
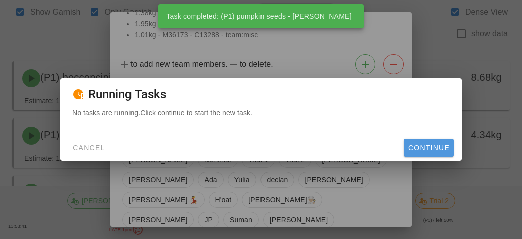
click at [415, 145] on span "Continue" at bounding box center [429, 148] width 42 height 8
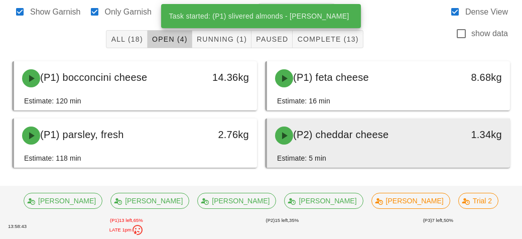
click at [307, 141] on div "(P2) cheddar cheese" at bounding box center [358, 135] width 179 height 30
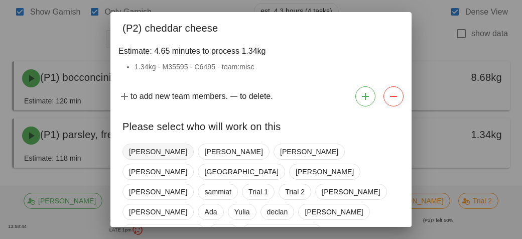
click at [134, 158] on span "[PERSON_NAME]" at bounding box center [158, 151] width 58 height 15
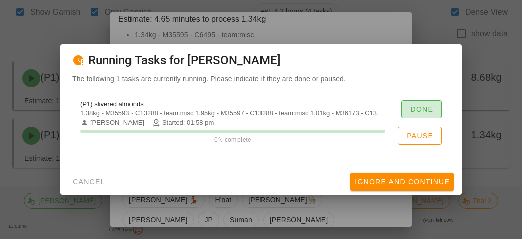
click at [408, 108] on button "Done" at bounding box center [421, 109] width 41 height 18
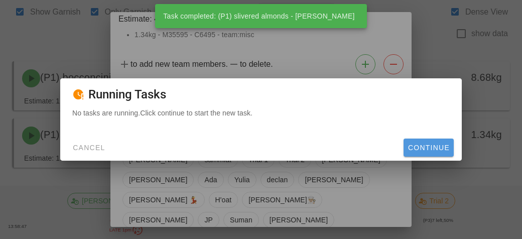
click at [418, 146] on span "Continue" at bounding box center [429, 148] width 42 height 8
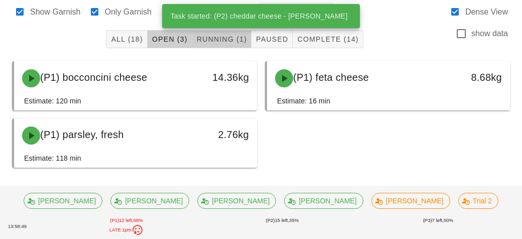
click at [220, 46] on button "Running (1)" at bounding box center [221, 39] width 59 height 18
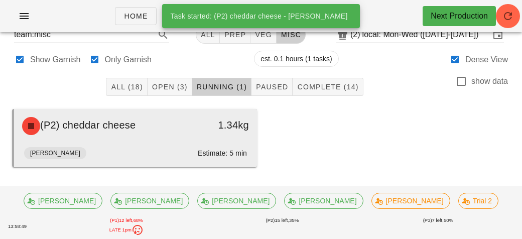
click at [150, 150] on div "[PERSON_NAME]: 5 min" at bounding box center [135, 155] width 223 height 24
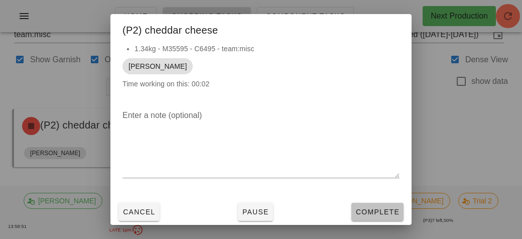
click at [374, 217] on button "Complete" at bounding box center [377, 212] width 52 height 18
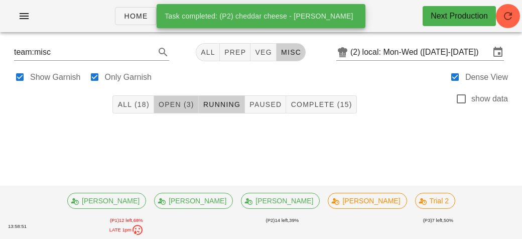
click at [168, 104] on span "Open (3)" at bounding box center [176, 104] width 36 height 8
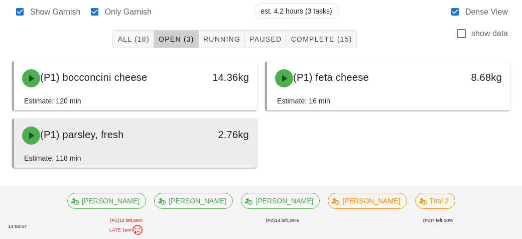
click at [103, 141] on div "(P1) parsley, fresh" at bounding box center [105, 135] width 179 height 30
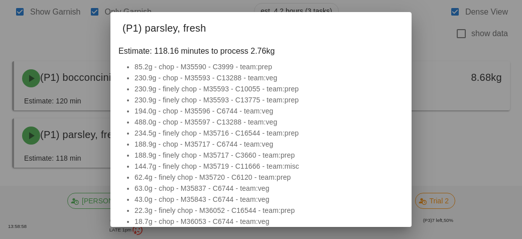
click at [51, 144] on div at bounding box center [261, 119] width 522 height 239
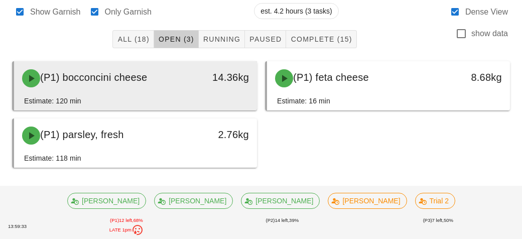
click at [102, 82] on span "(P1) bocconcini cheese" at bounding box center [93, 77] width 107 height 11
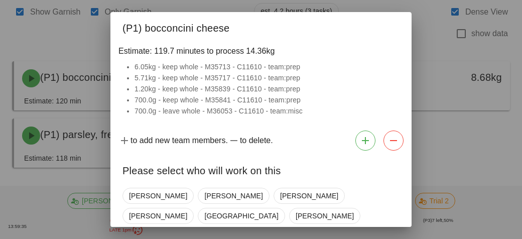
scroll to position [77, 0]
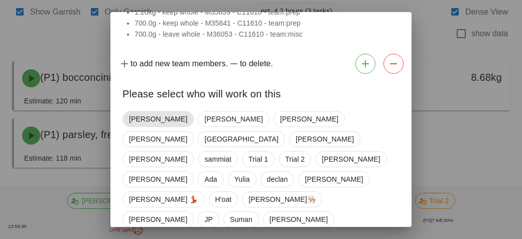
click at [133, 116] on span "[PERSON_NAME]" at bounding box center [158, 118] width 58 height 15
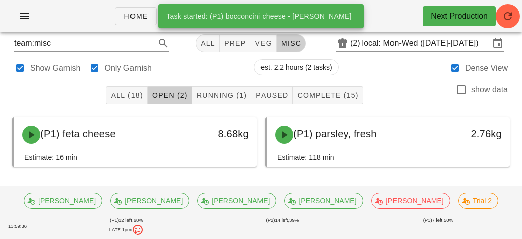
scroll to position [9, 0]
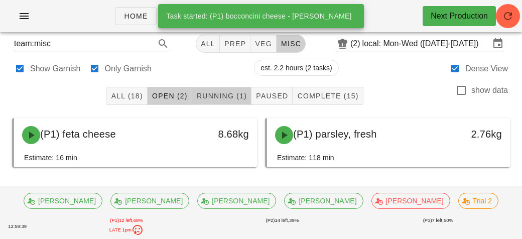
click at [206, 97] on span "Running (1)" at bounding box center [221, 96] width 51 height 8
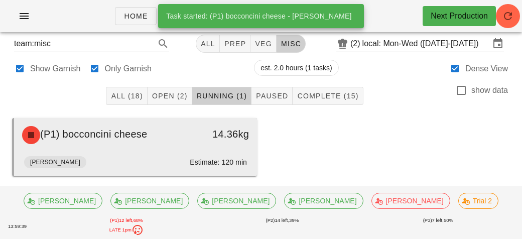
click at [142, 143] on div "(P1) bocconcini cheese" at bounding box center [105, 135] width 179 height 30
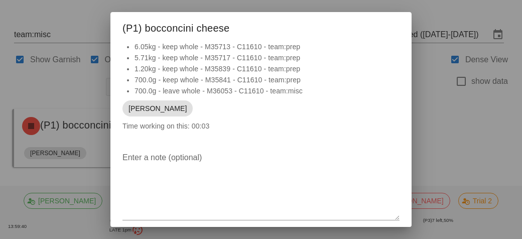
scroll to position [39, 0]
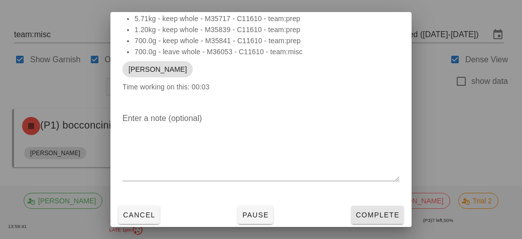
click at [375, 215] on span "Complete" at bounding box center [377, 215] width 44 height 8
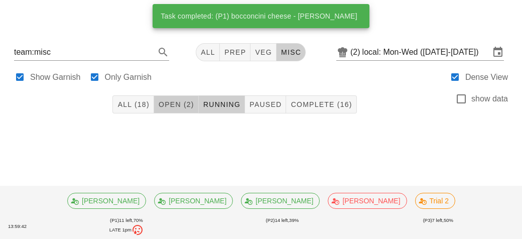
click at [184, 107] on span "Open (2)" at bounding box center [176, 104] width 36 height 8
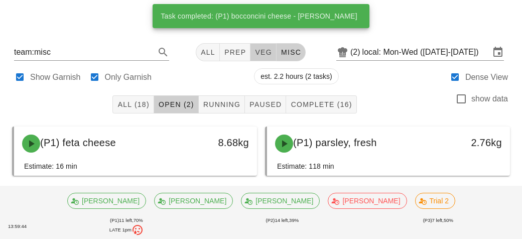
click at [267, 54] on span "veg" at bounding box center [264, 52] width 18 height 8
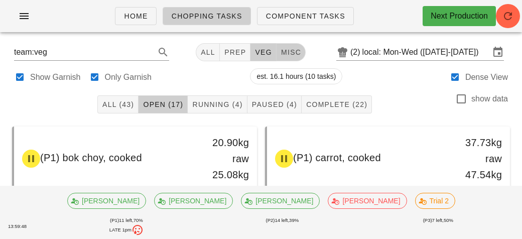
click at [294, 54] on span "misc" at bounding box center [291, 52] width 21 height 8
type input "team:misc"
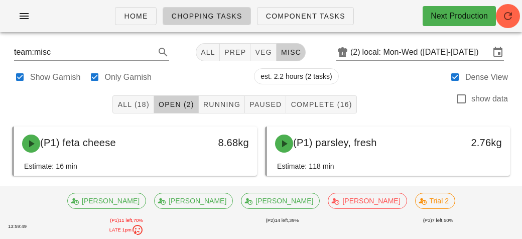
scroll to position [9, 0]
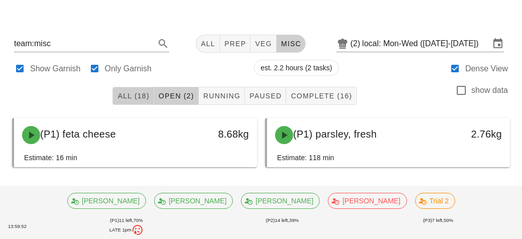
click at [119, 94] on span "All (18)" at bounding box center [133, 96] width 32 height 8
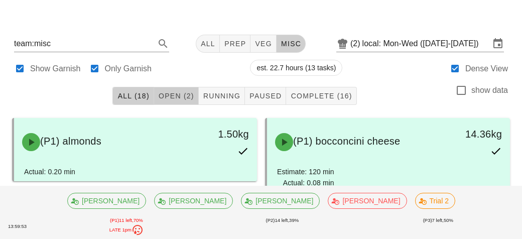
click at [172, 89] on button "Open (2)" at bounding box center [176, 96] width 45 height 18
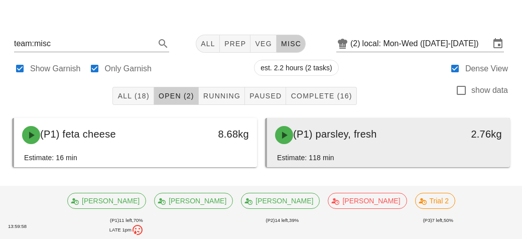
click at [363, 143] on div "(P1) parsley, fresh" at bounding box center [358, 135] width 179 height 30
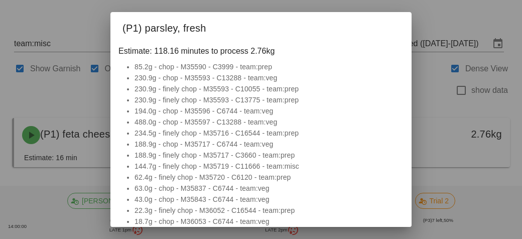
click at [39, 178] on div at bounding box center [261, 119] width 522 height 239
